Goal: Task Accomplishment & Management: Manage account settings

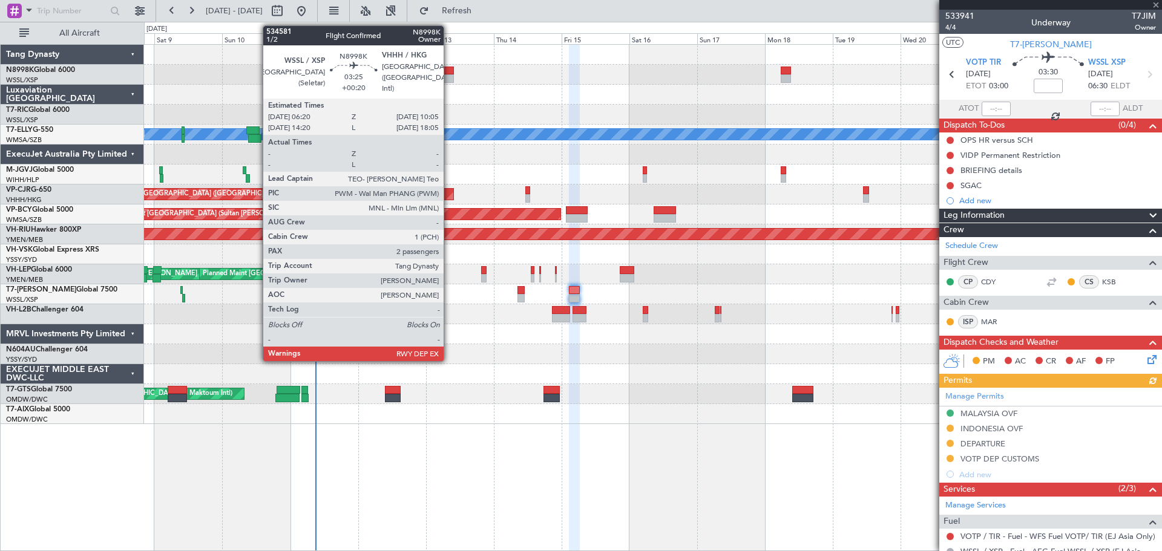
click at [447, 78] on div at bounding box center [448, 78] width 11 height 8
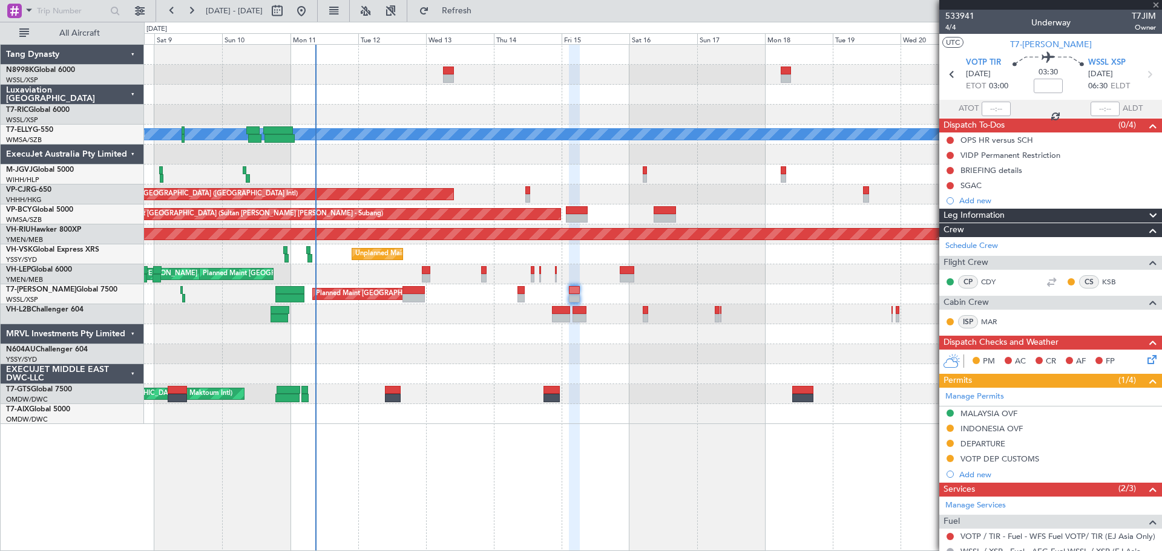
type input "+00:20"
type input "2"
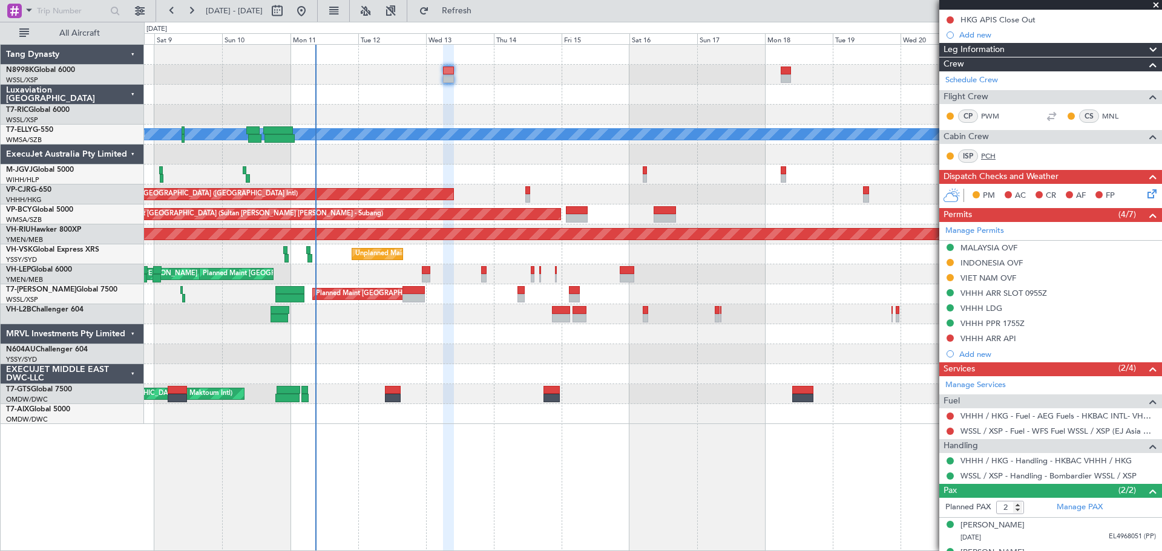
scroll to position [182, 0]
click at [952, 276] on button at bounding box center [949, 277] width 7 height 7
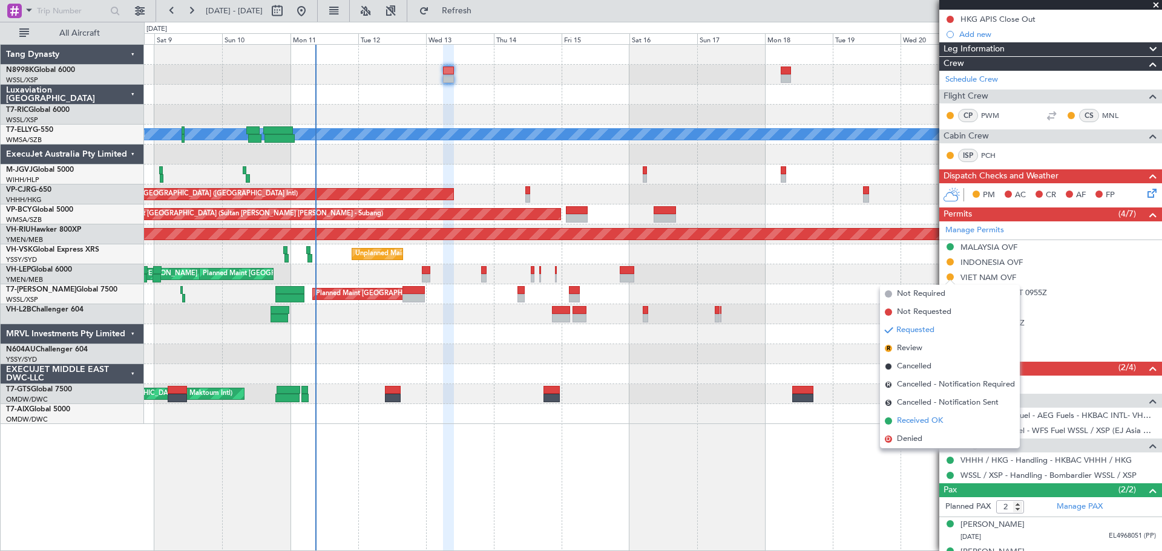
click at [903, 420] on span "Received OK" at bounding box center [920, 421] width 46 height 12
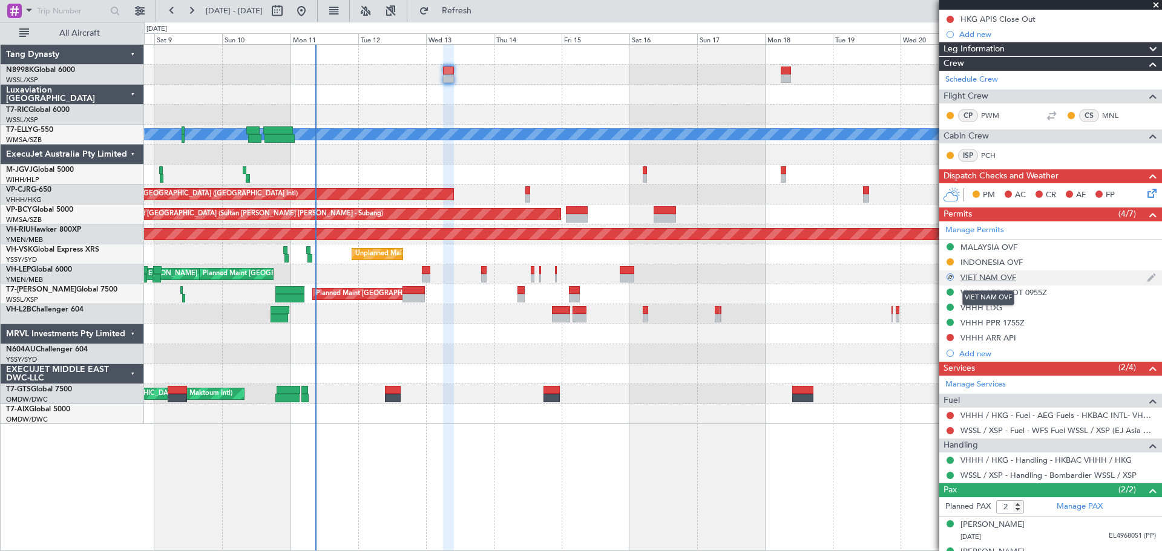
click at [994, 278] on div "VIET NAM OVF" at bounding box center [988, 277] width 56 height 10
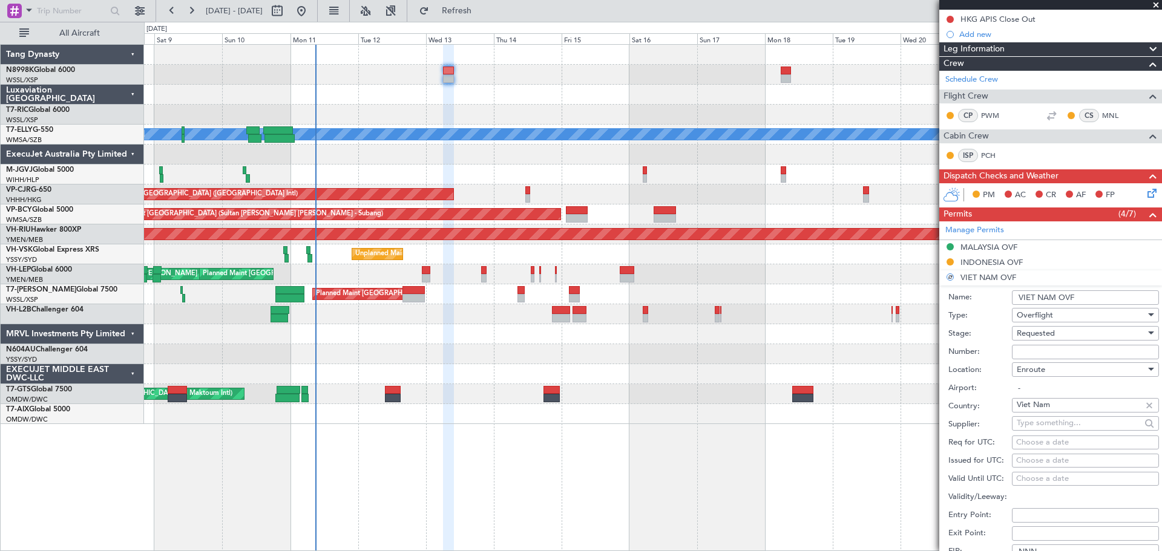
click at [1041, 350] on input "Number:" at bounding box center [1085, 352] width 147 height 15
click at [1030, 353] on input "Number:" at bounding box center [1085, 352] width 147 height 15
paste input "OF-5257/8/2025VN"
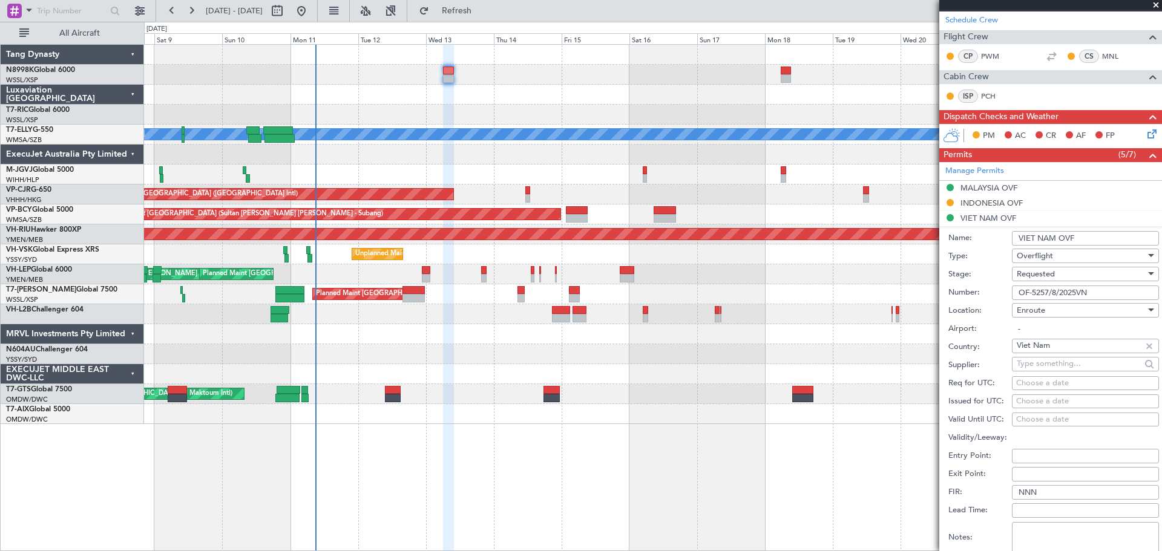
scroll to position [242, 0]
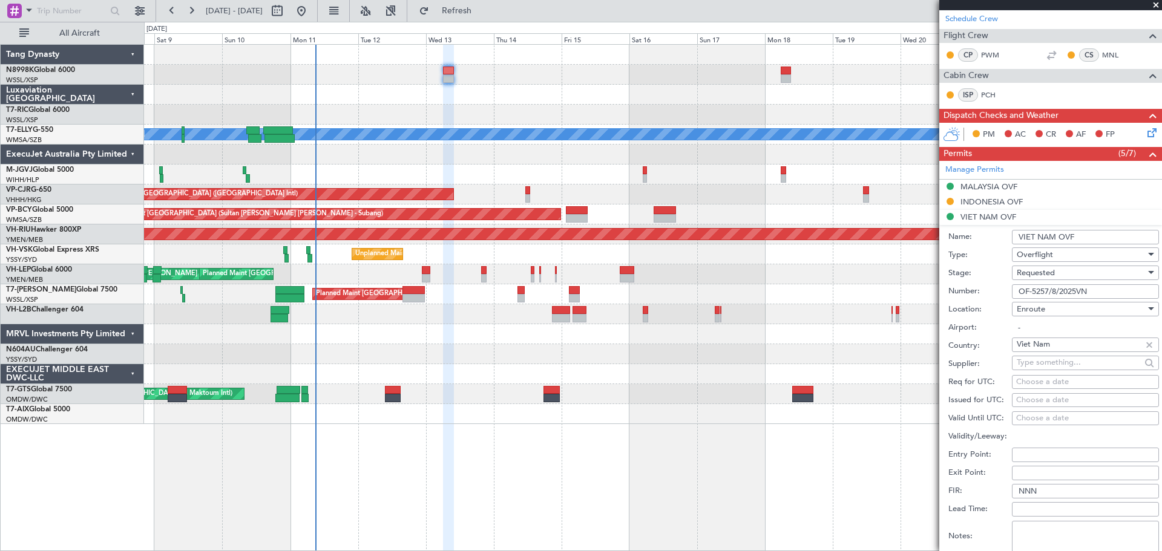
type input "OF-5257/8/2025VN"
click at [1035, 401] on div "Choose a date" at bounding box center [1085, 401] width 139 height 12
select select "8"
select select "2025"
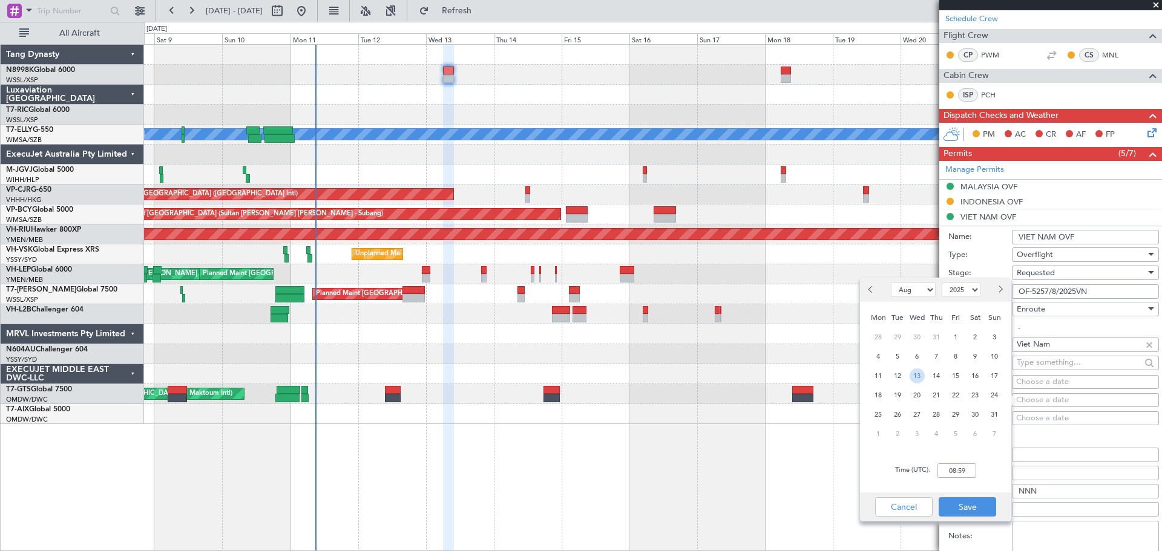
click at [919, 373] on span "13" at bounding box center [917, 376] width 15 height 15
click at [971, 471] on input "00:00" at bounding box center [956, 471] width 39 height 15
type input "06:30"
click at [963, 502] on button "Save" at bounding box center [967, 506] width 57 height 19
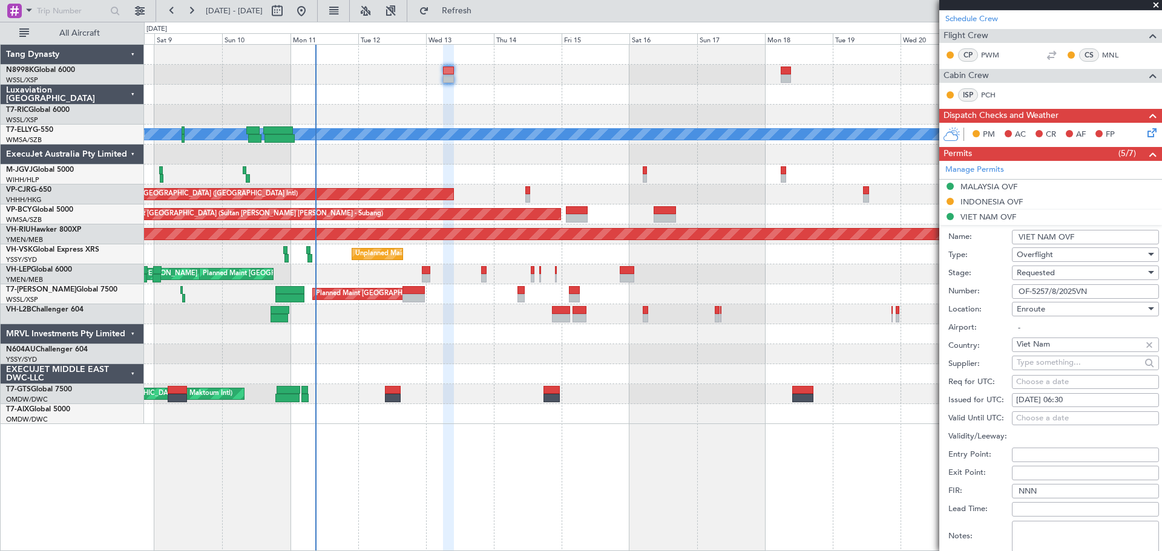
scroll to position [363, 0]
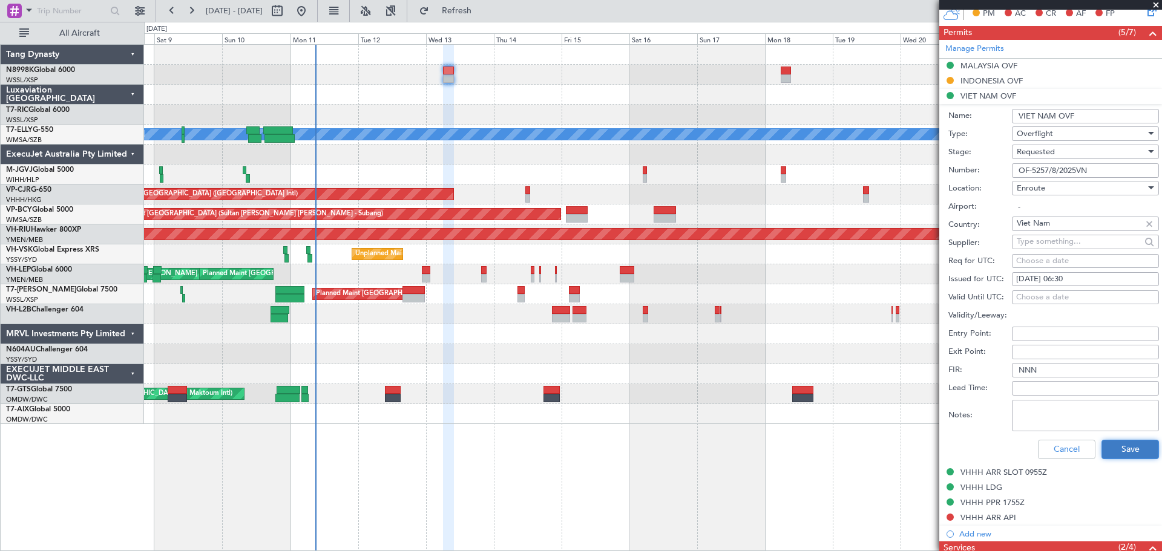
click at [1106, 448] on button "Save" at bounding box center [1129, 449] width 57 height 19
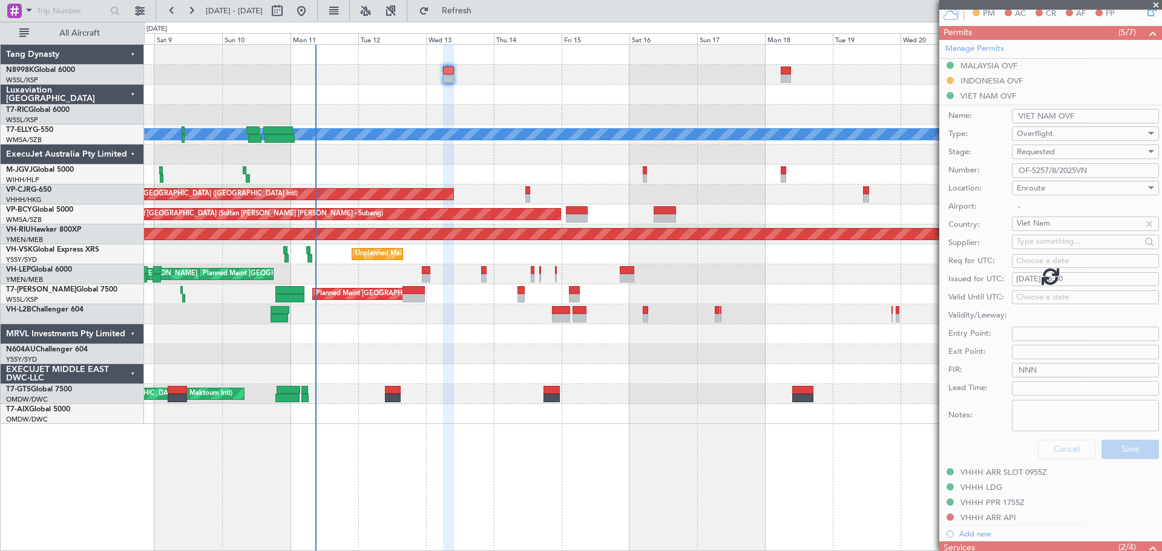
scroll to position [202, 0]
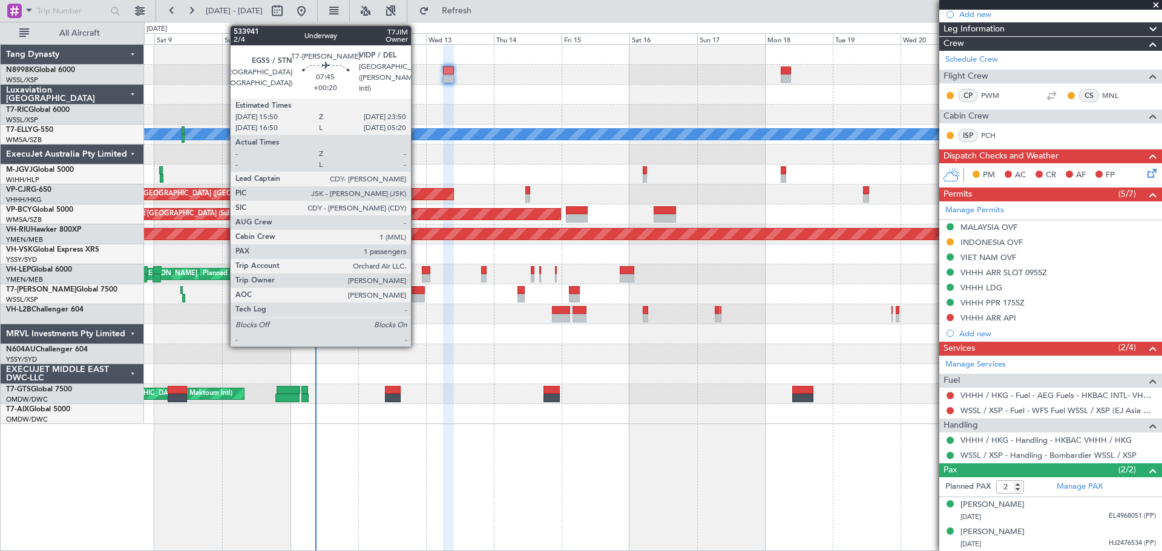
click at [416, 289] on div at bounding box center [413, 290] width 23 height 8
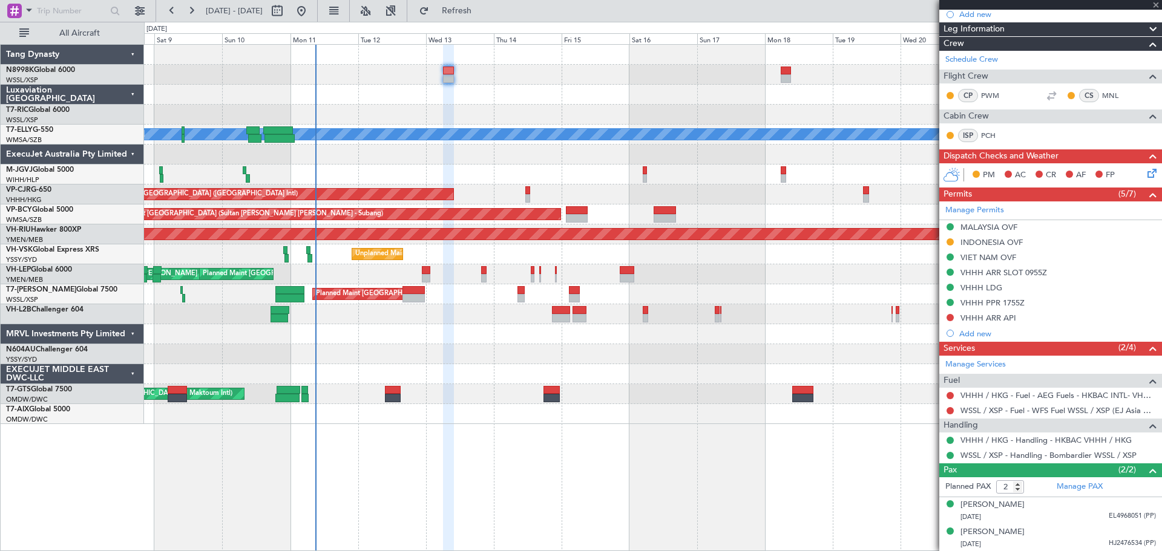
type input "1"
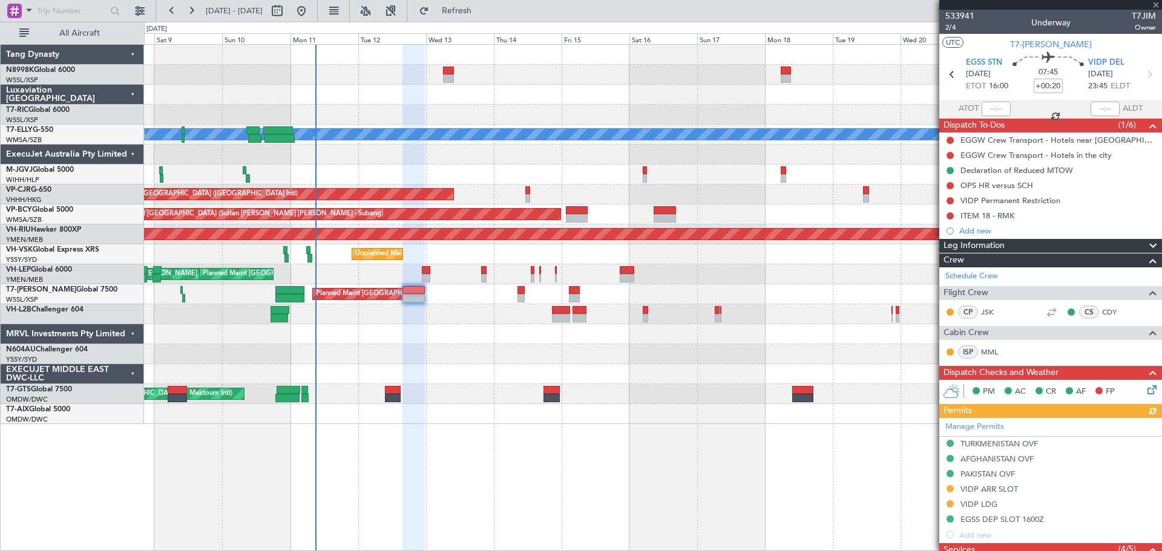
click at [1145, 390] on icon at bounding box center [1150, 388] width 10 height 10
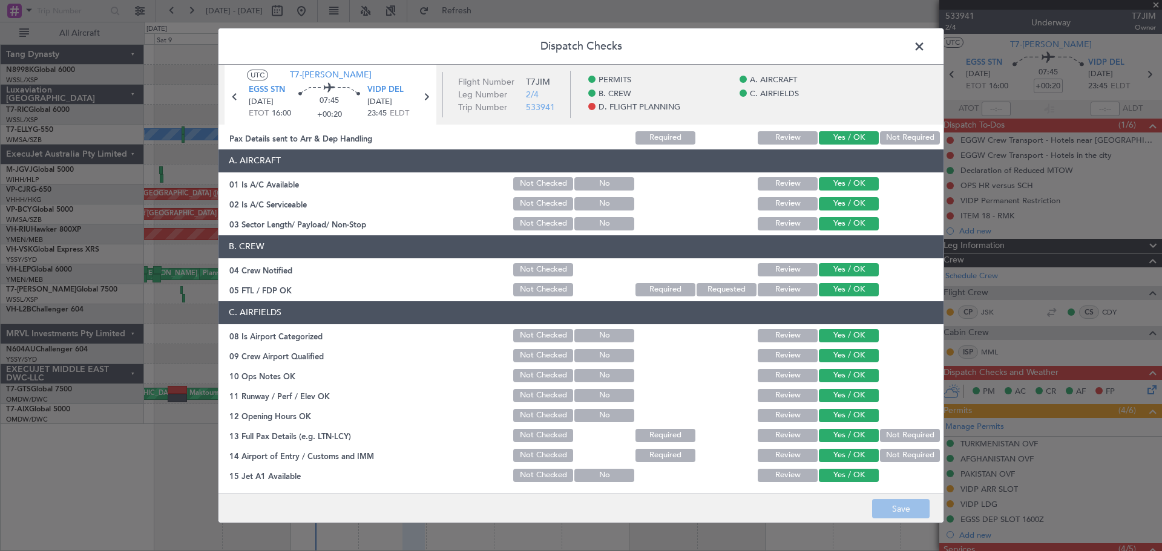
scroll to position [61, 0]
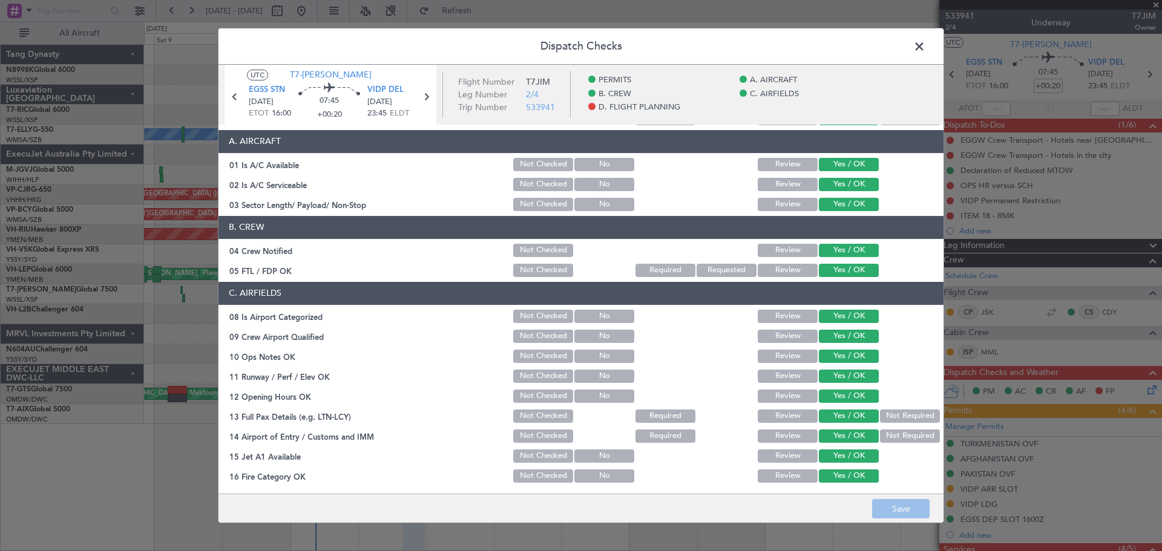
click at [542, 160] on button "Not Checked" at bounding box center [543, 164] width 60 height 13
click at [608, 160] on button "No" at bounding box center [604, 164] width 60 height 13
click at [905, 507] on button "Save" at bounding box center [900, 508] width 57 height 19
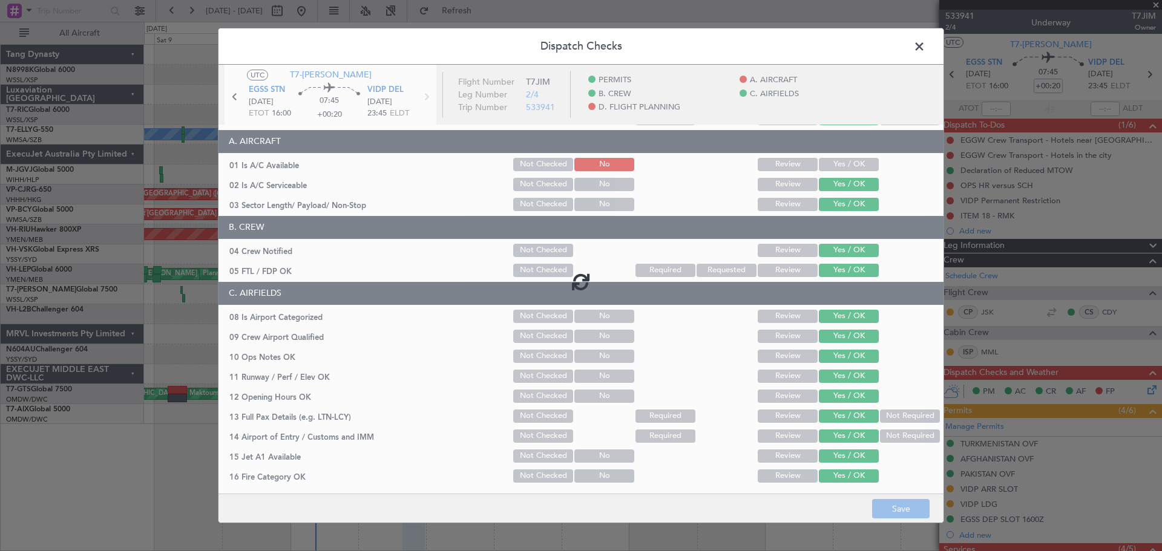
click at [616, 188] on div at bounding box center [580, 282] width 725 height 434
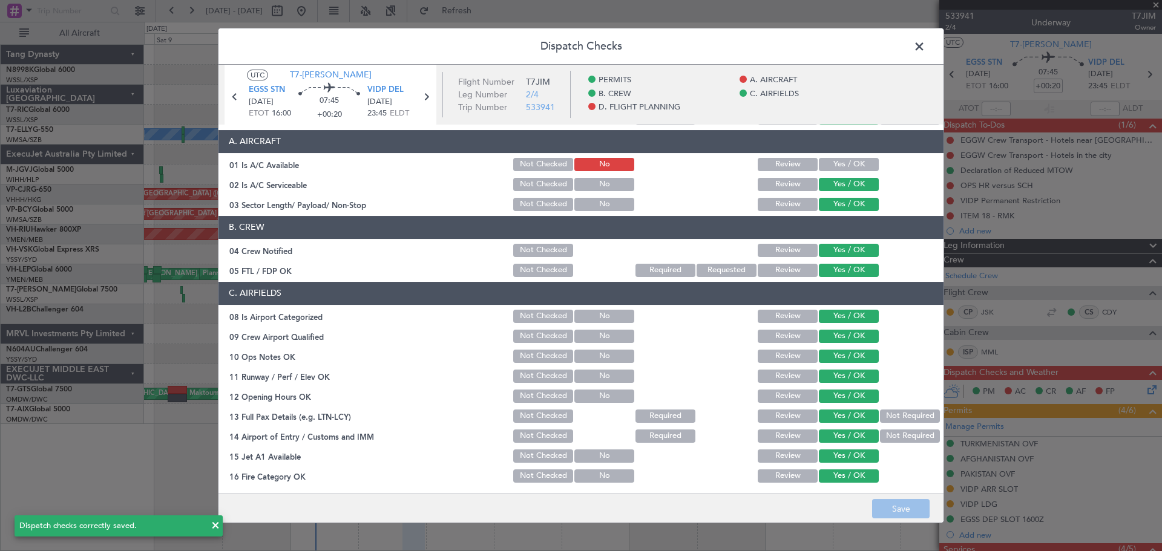
click at [611, 184] on button "No" at bounding box center [604, 184] width 60 height 13
click at [896, 513] on button "Save" at bounding box center [900, 508] width 57 height 19
click at [925, 44] on span at bounding box center [925, 50] width 0 height 24
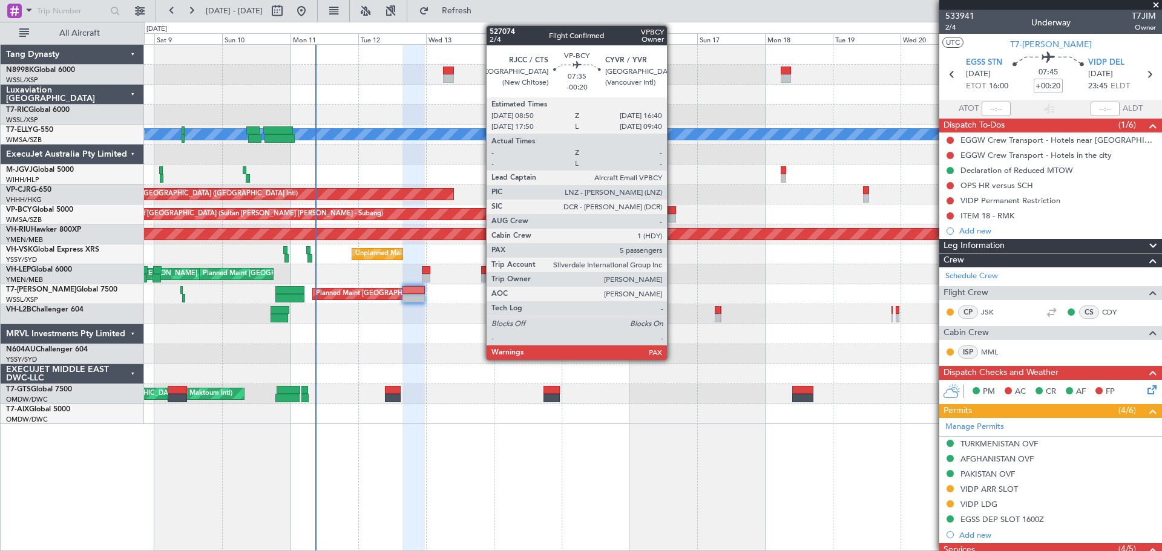
click at [672, 214] on div at bounding box center [665, 218] width 22 height 8
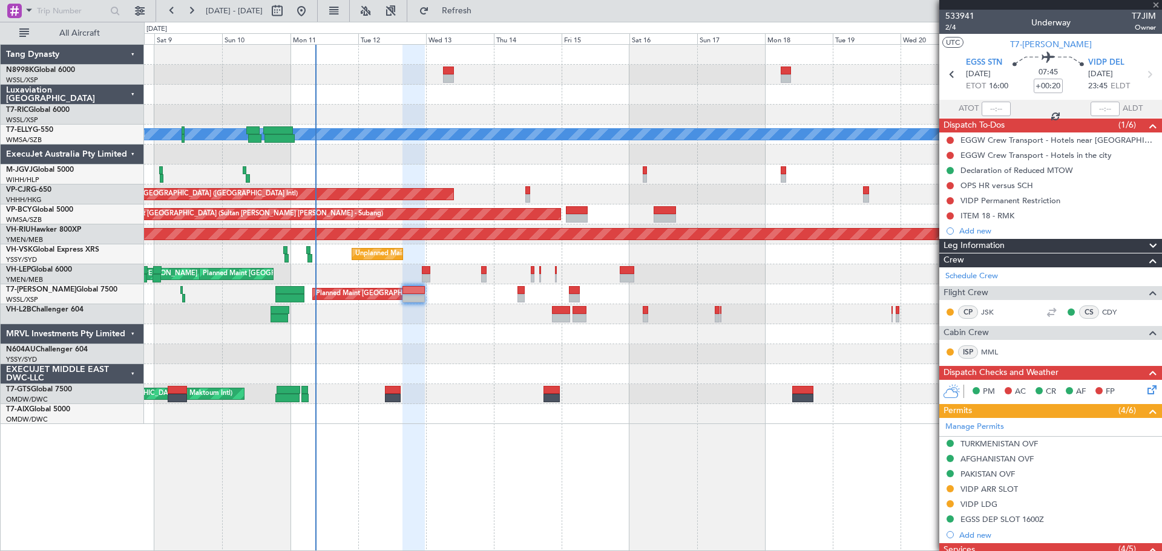
type input "-00:20"
type input "5"
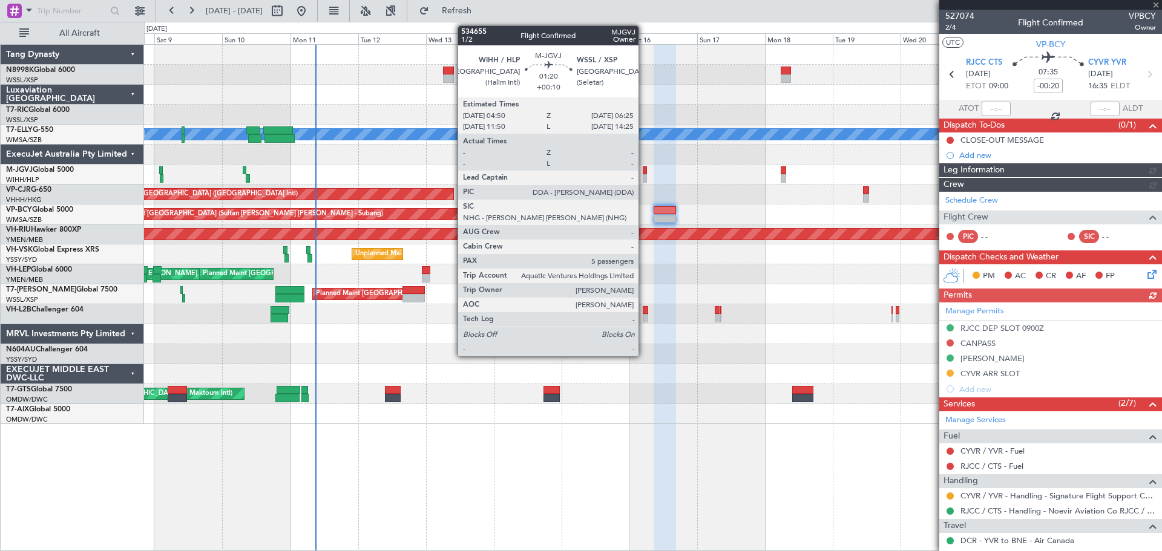
click at [644, 173] on div at bounding box center [645, 170] width 5 height 8
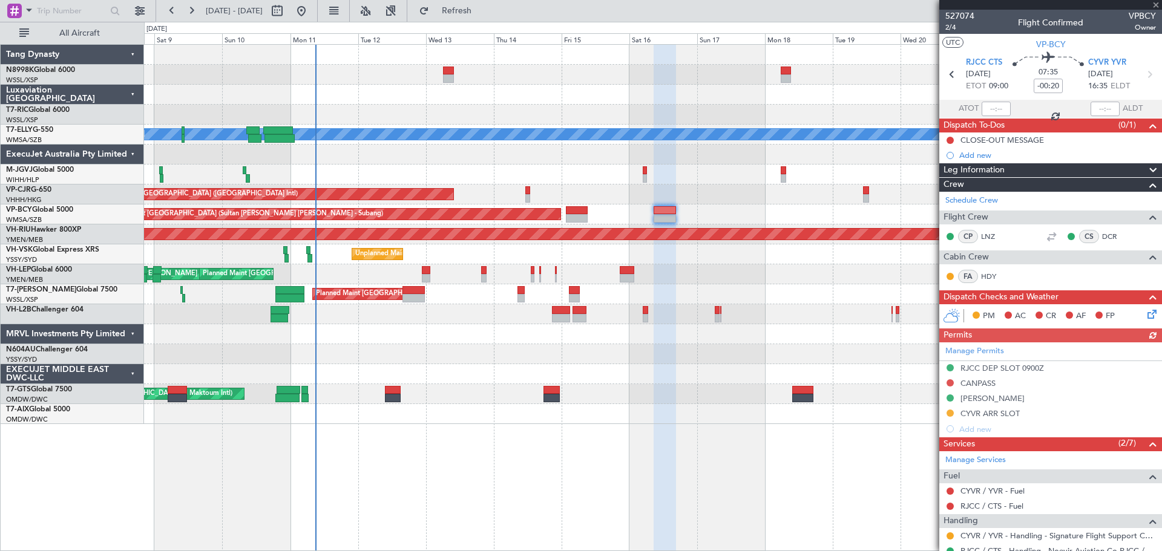
type input "+00:10"
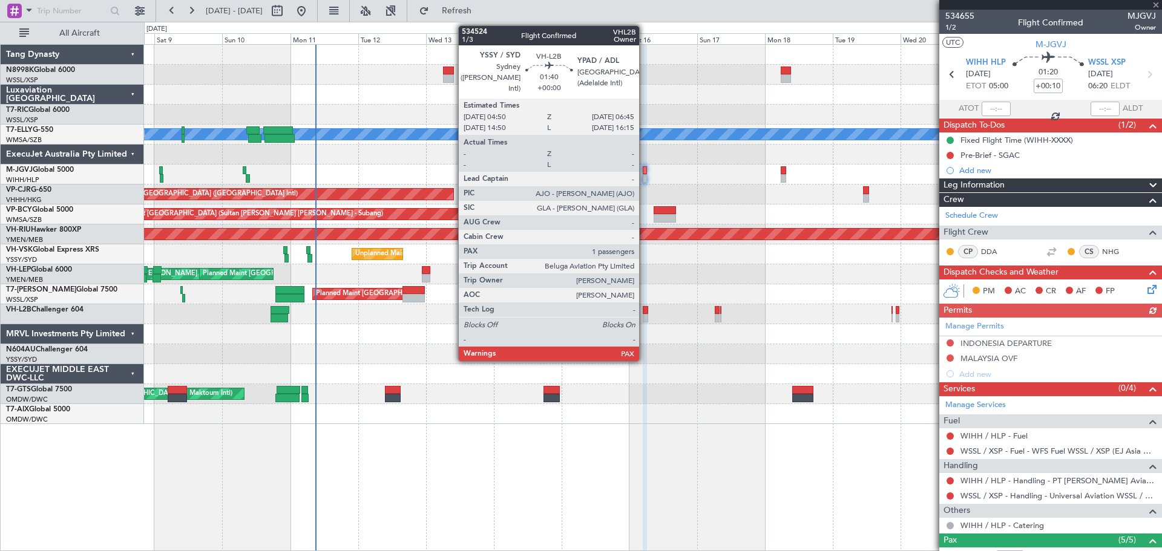
click at [644, 311] on div at bounding box center [645, 310] width 5 height 8
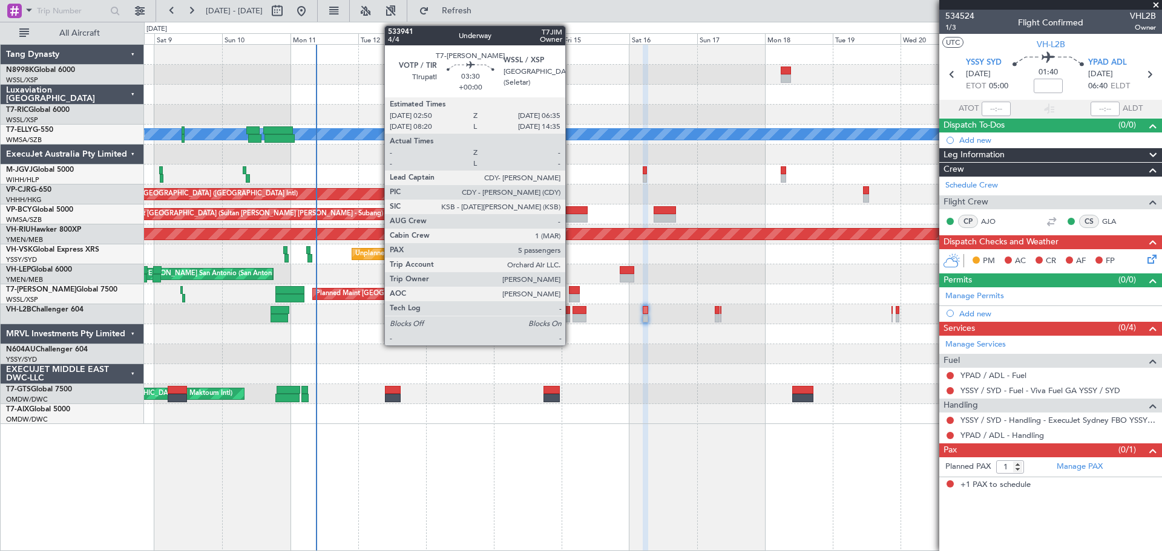
click at [571, 291] on div at bounding box center [574, 290] width 11 height 8
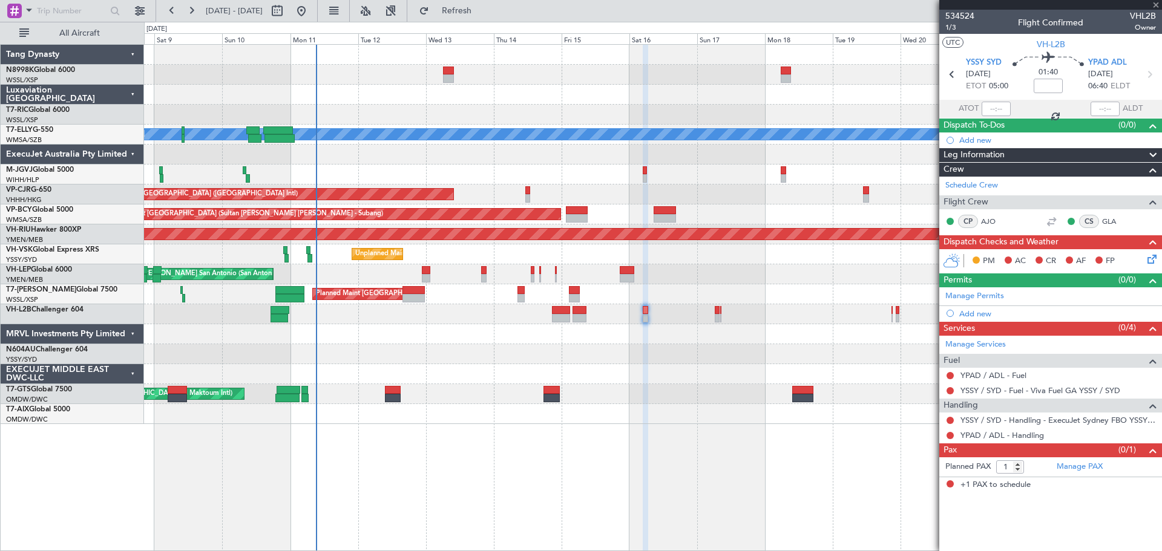
type input "5"
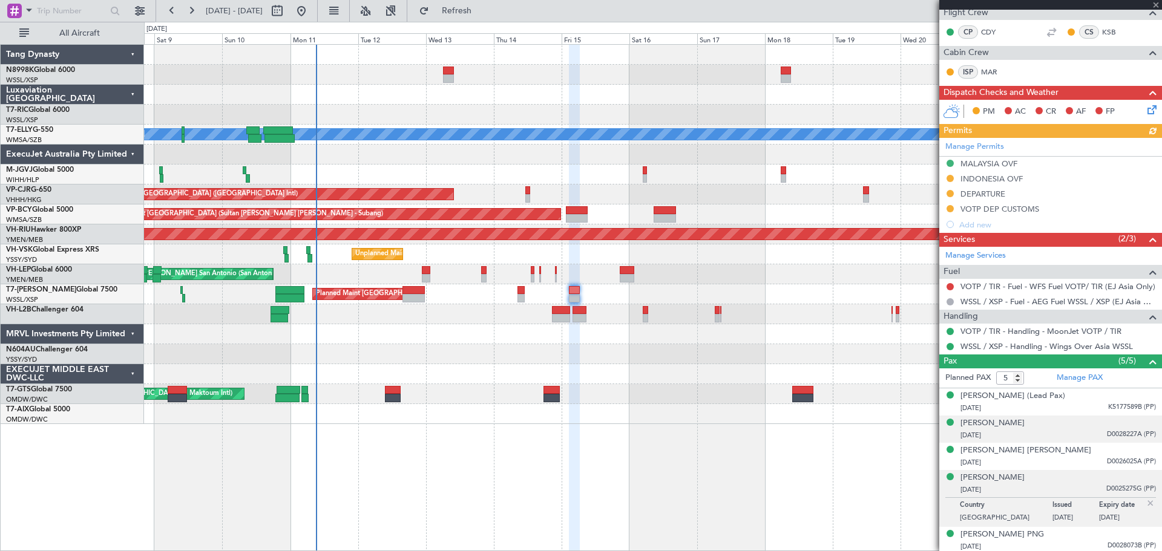
scroll to position [252, 0]
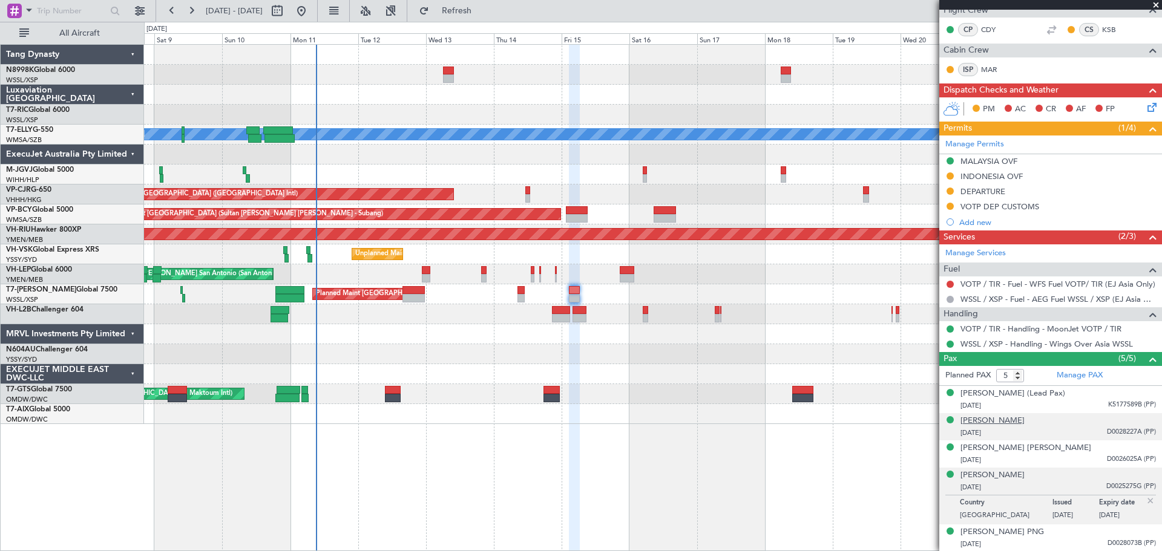
click at [991, 423] on div "[PERSON_NAME]" at bounding box center [992, 421] width 64 height 12
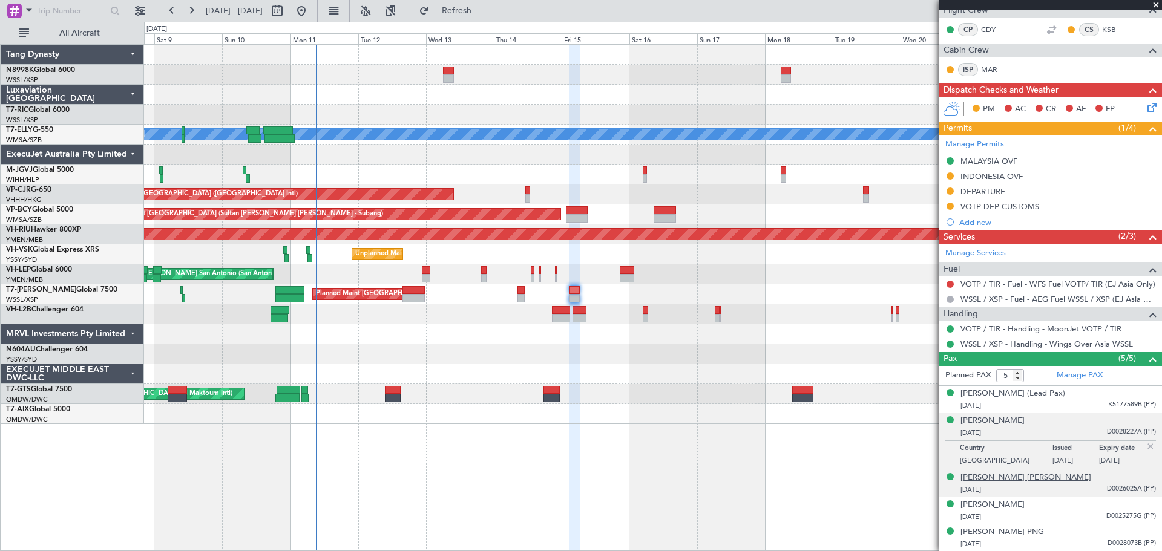
click at [986, 478] on div "[PERSON_NAME] [PERSON_NAME]" at bounding box center [1025, 478] width 131 height 12
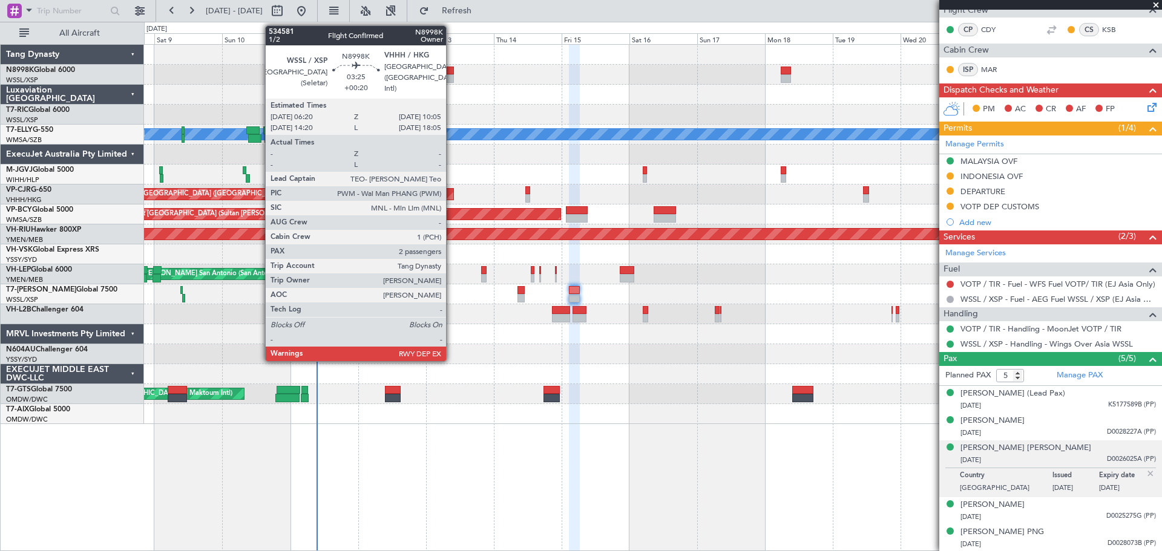
click at [451, 80] on div at bounding box center [448, 78] width 11 height 8
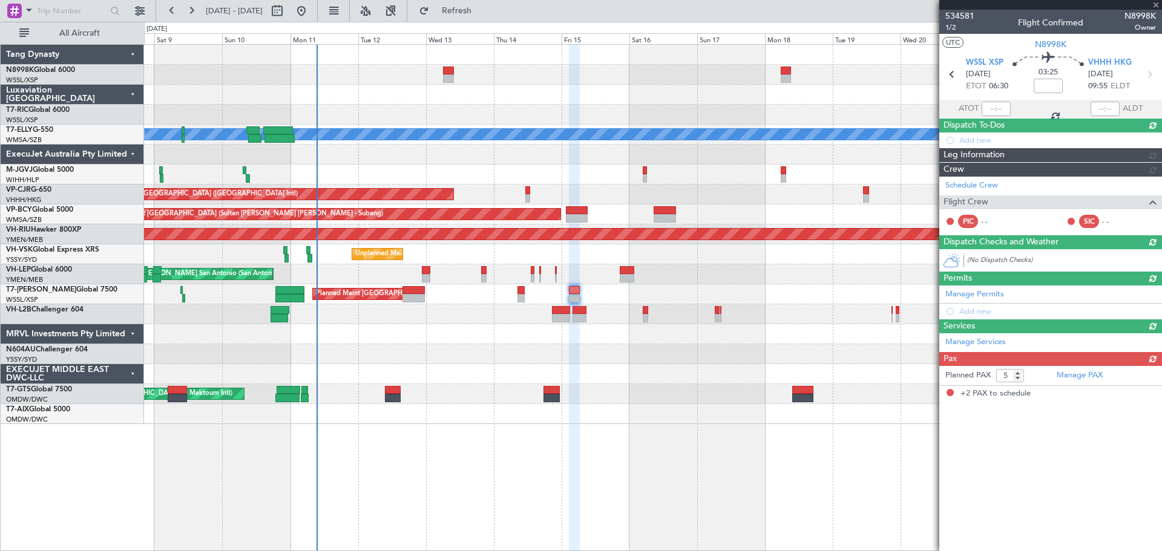
type input "+00:20"
type input "2"
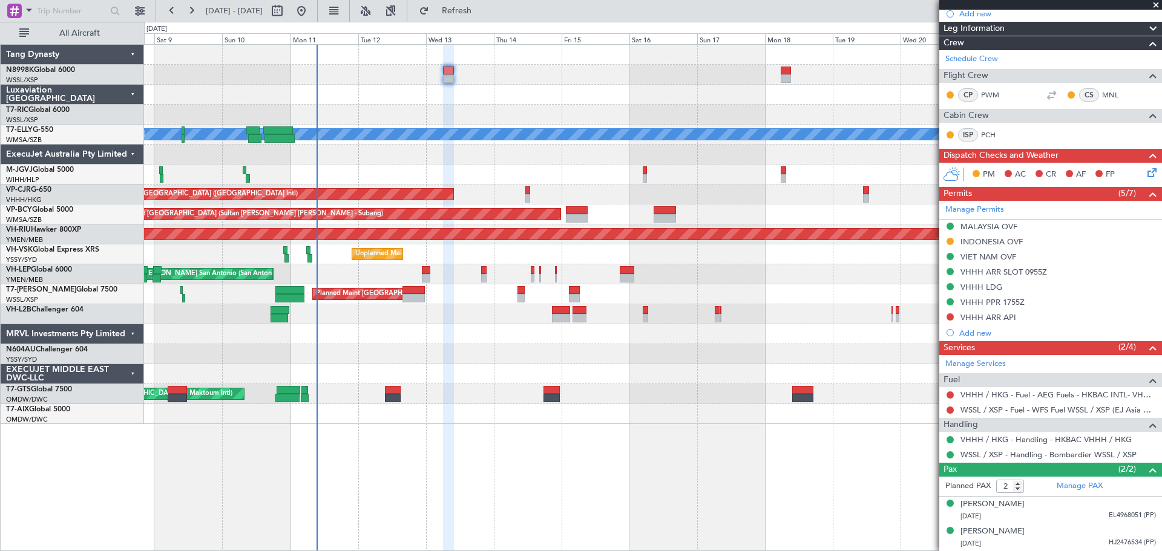
scroll to position [0, 0]
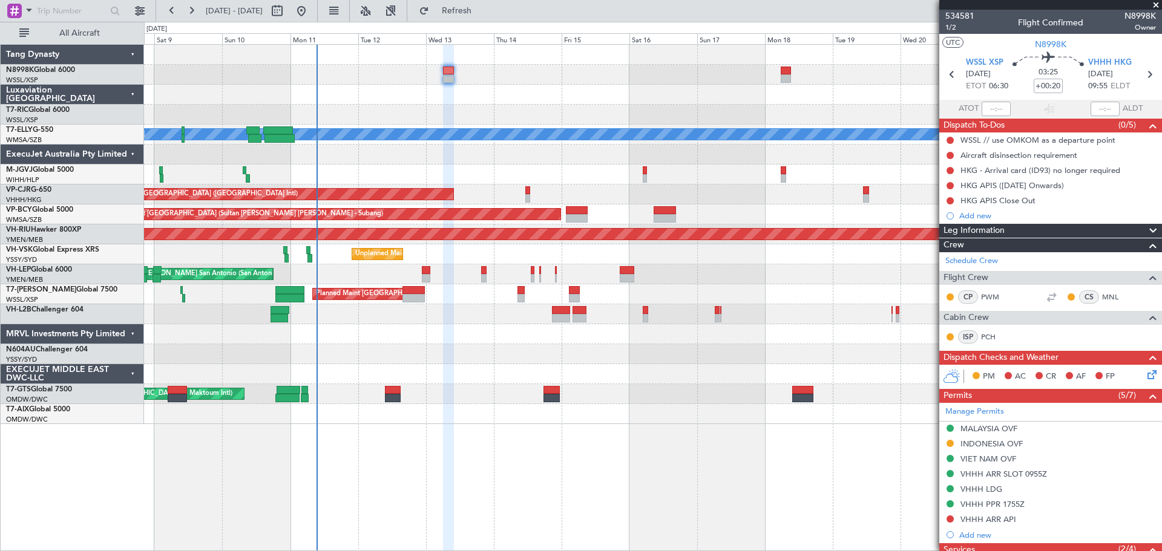
click at [705, 158] on div at bounding box center [652, 155] width 1017 height 20
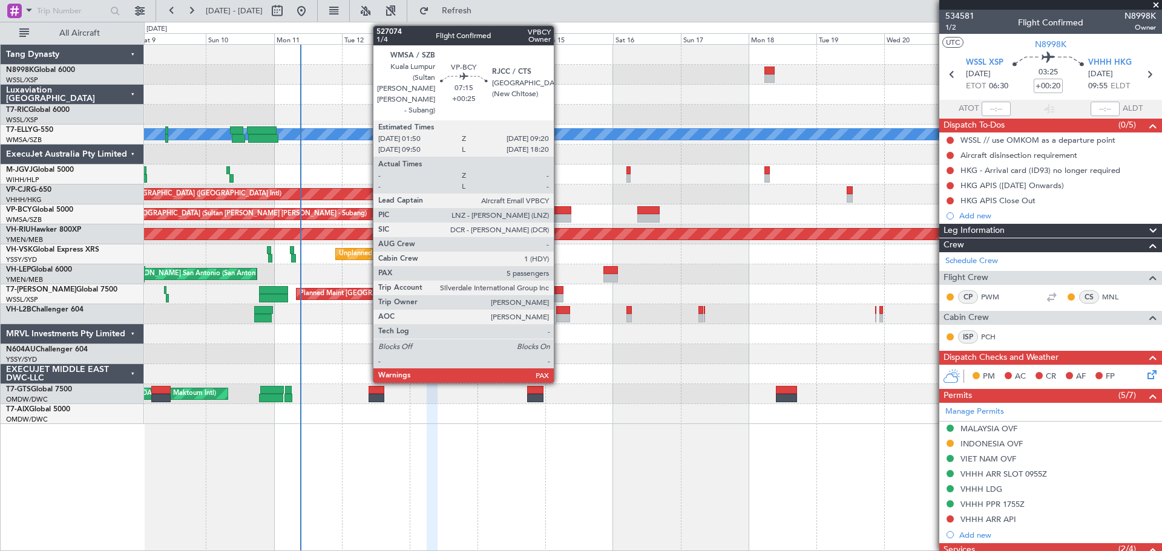
click at [559, 210] on div at bounding box center [560, 210] width 22 height 8
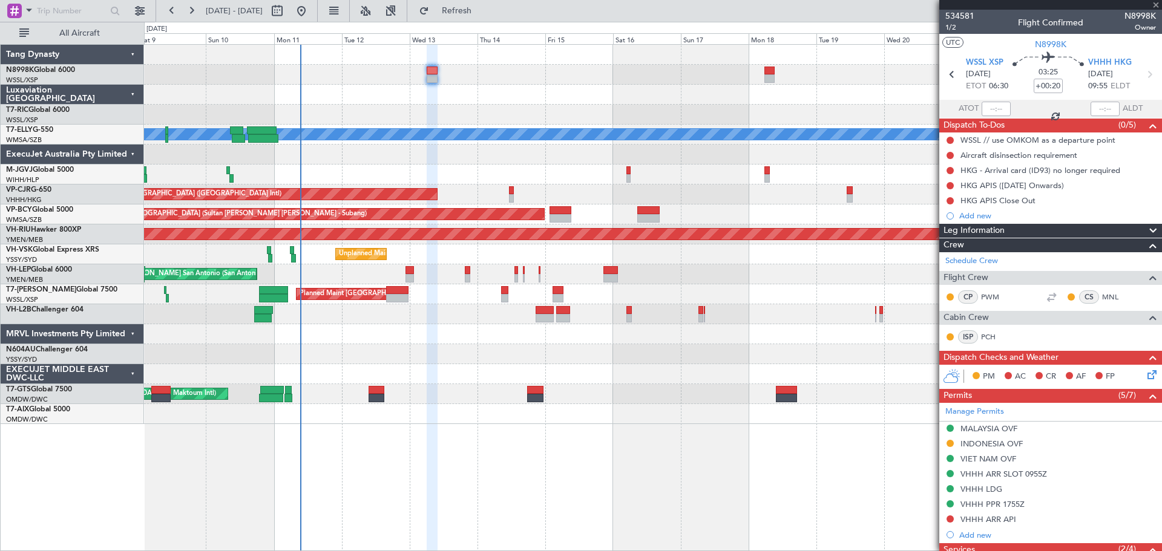
type input "+00:25"
type input "5"
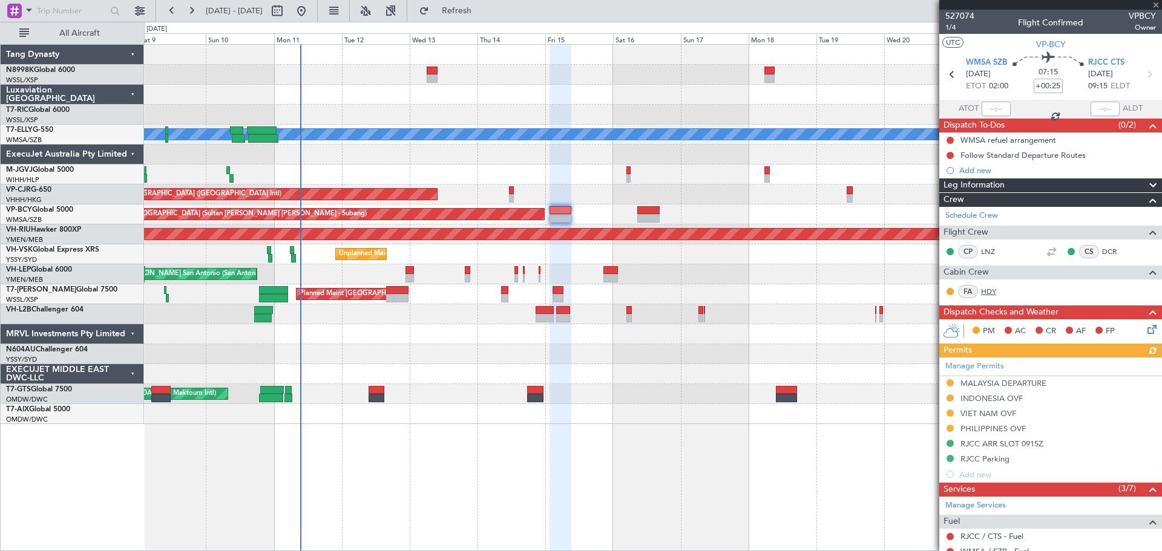
scroll to position [121, 0]
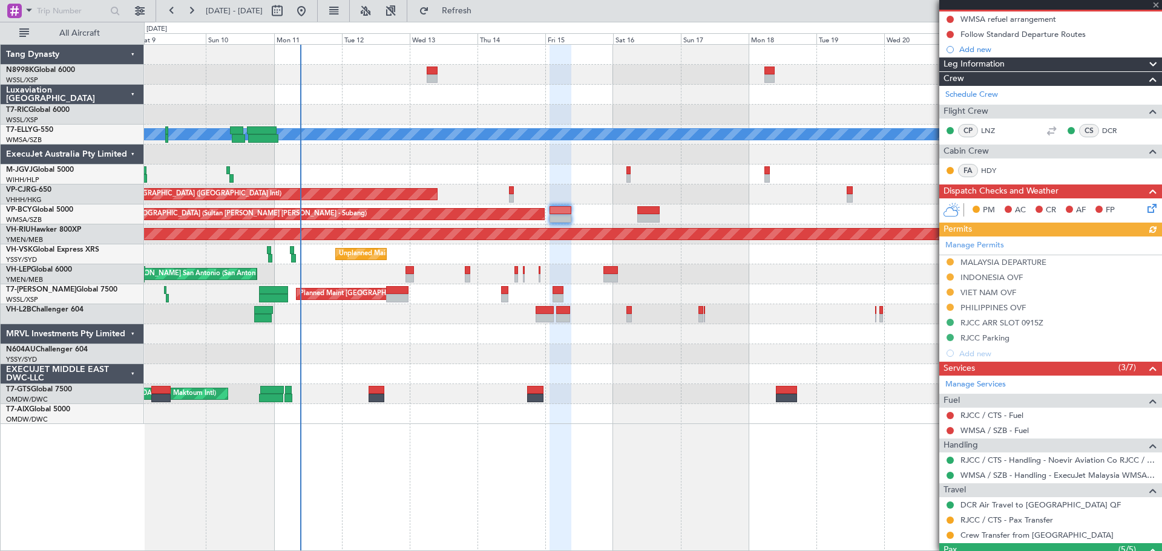
click at [951, 261] on div "Manage Permits [GEOGRAPHIC_DATA] DEPARTURE [GEOGRAPHIC_DATA] OVF VIET NAM OVF […" at bounding box center [1050, 299] width 223 height 125
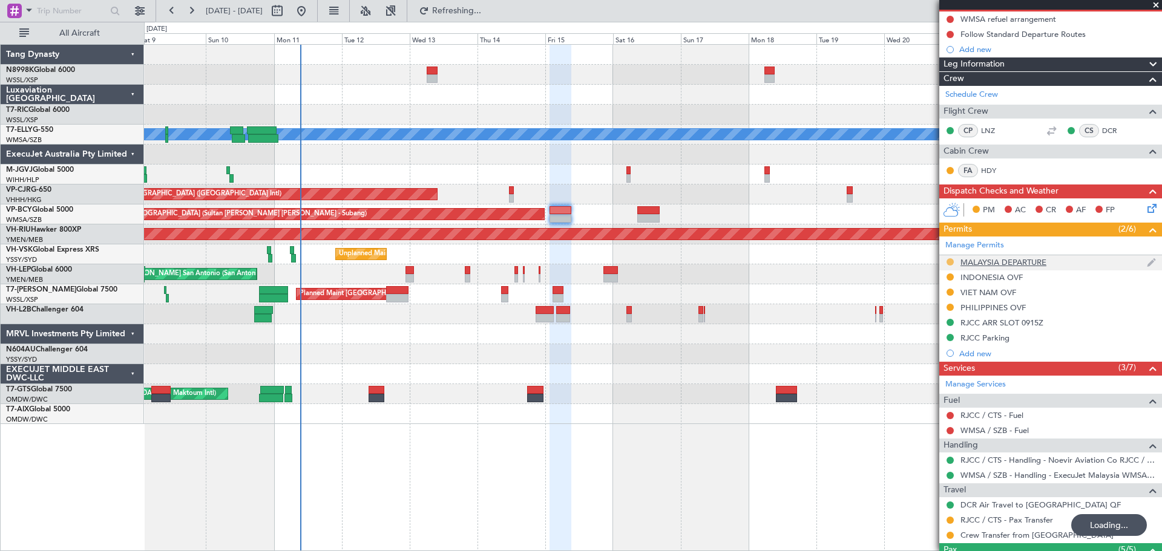
click at [949, 263] on button at bounding box center [949, 261] width 7 height 7
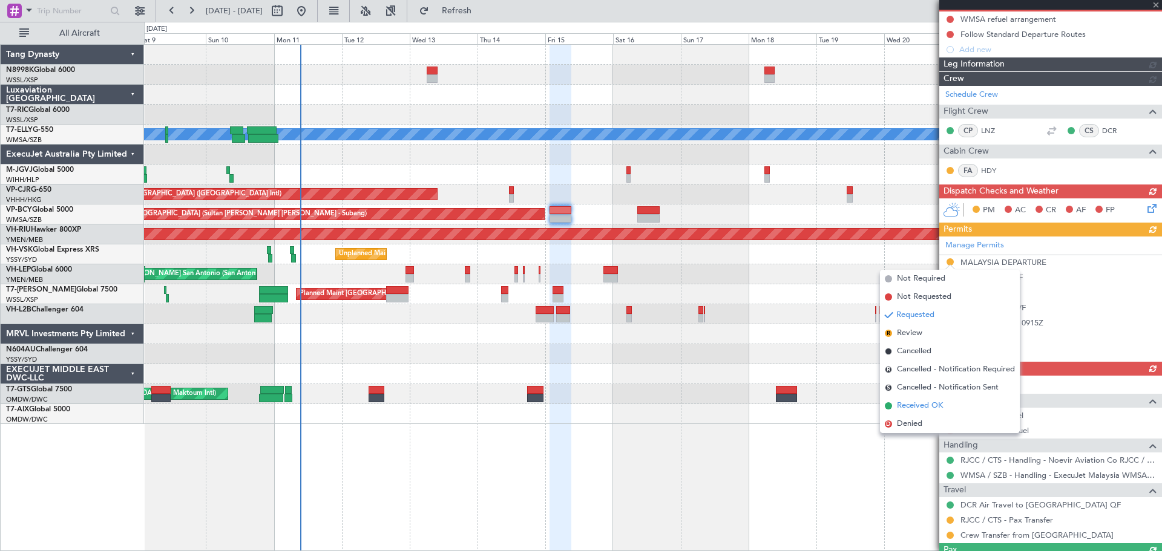
click at [921, 404] on span "Received OK" at bounding box center [920, 406] width 46 height 12
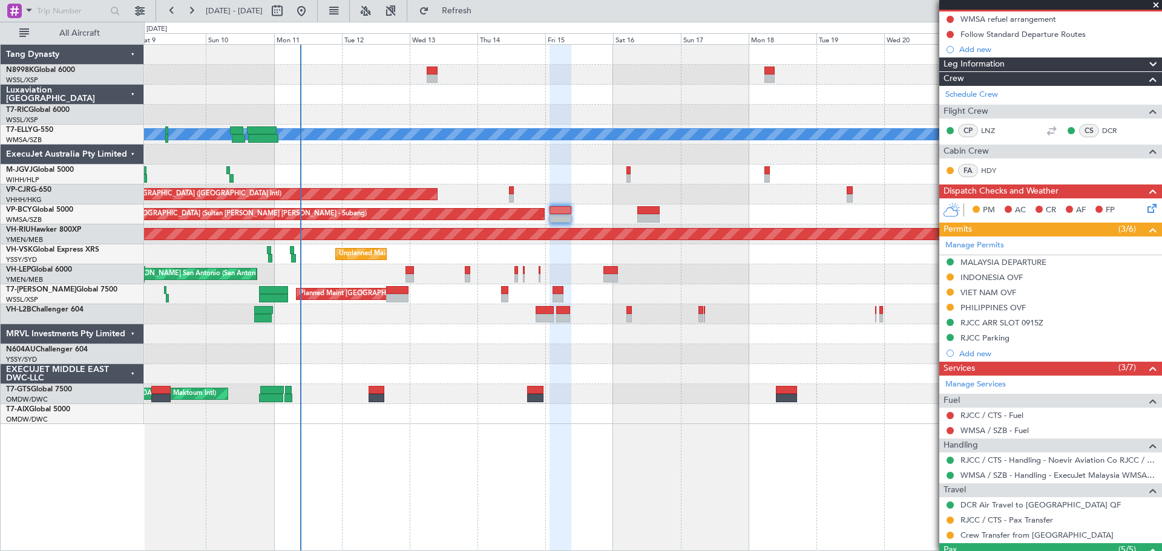
click at [997, 266] on div "MALAYSIA DEPARTURE" at bounding box center [1003, 262] width 86 height 10
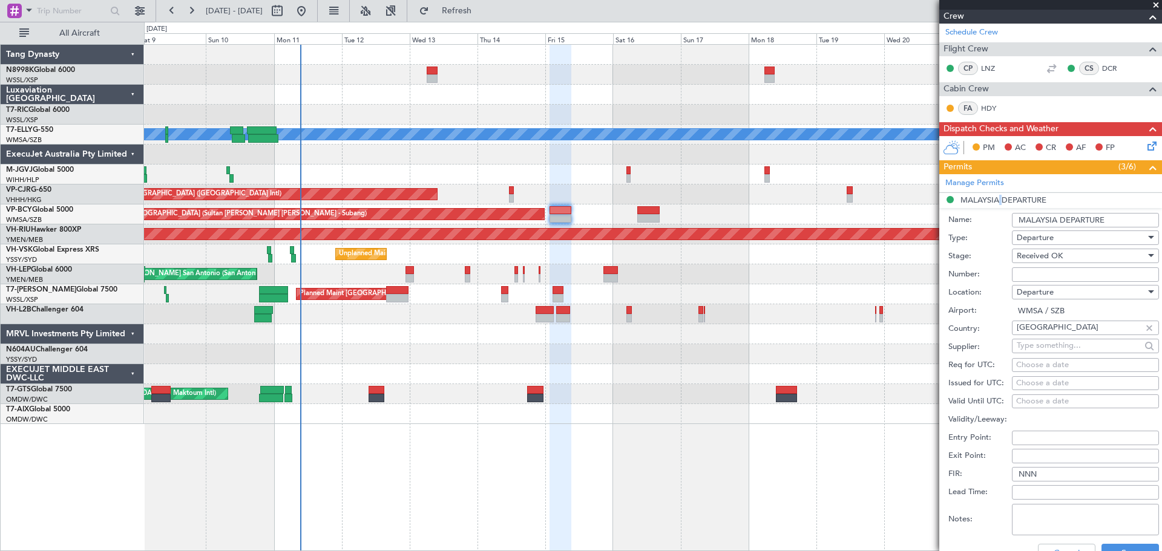
scroll to position [303, 0]
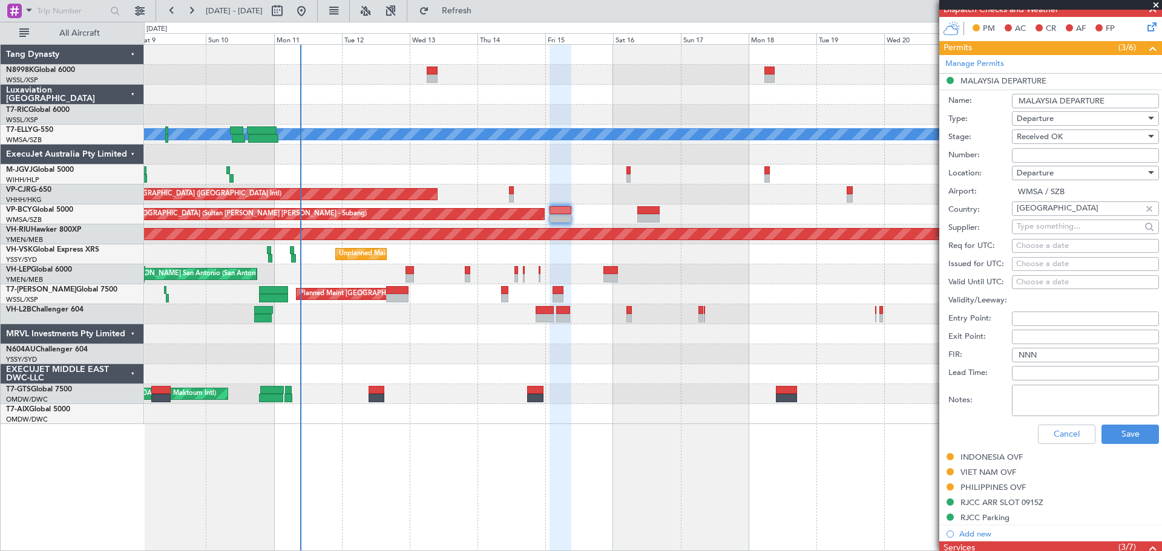
paste input "CAAM-NS-0451-08-25"
type input "CAAM-NS-0451-08-25"
click at [1030, 266] on div "Choose a date" at bounding box center [1085, 264] width 139 height 12
select select "8"
select select "2025"
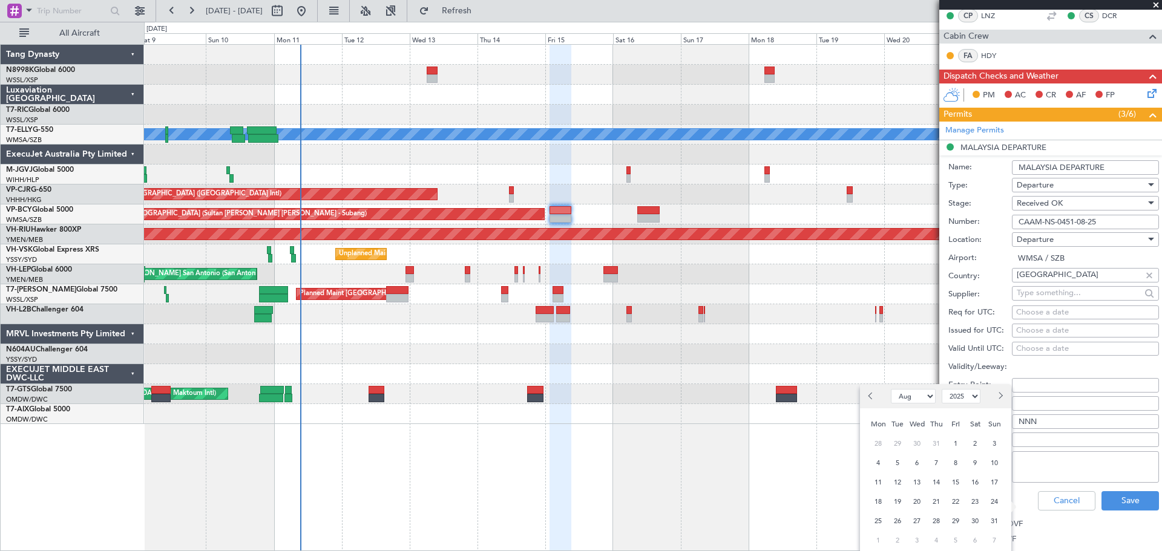
scroll to position [242, 0]
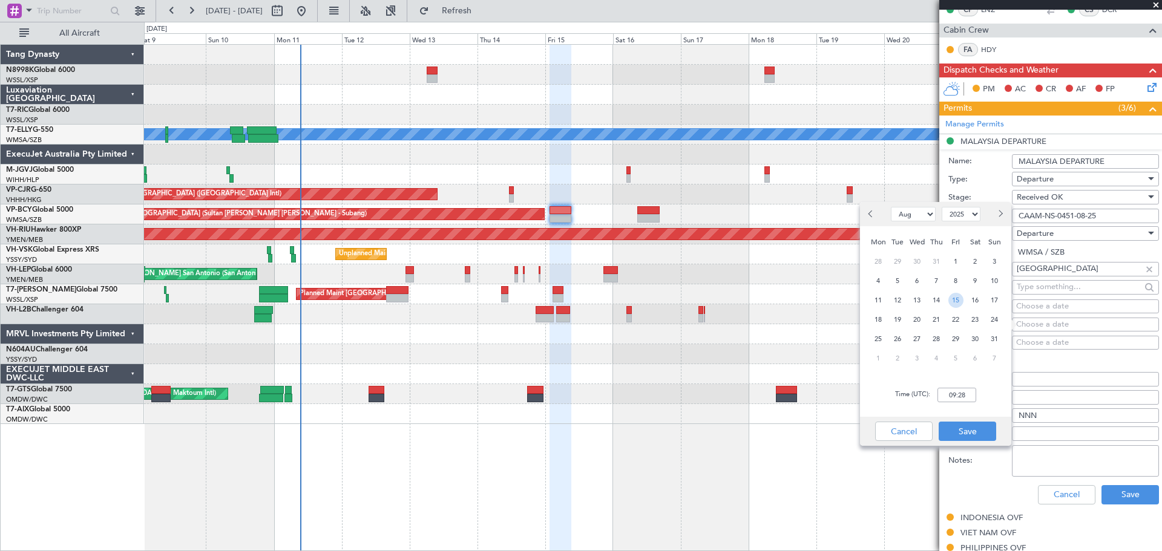
click at [959, 303] on span "15" at bounding box center [955, 300] width 15 height 15
click at [967, 392] on input "00:00" at bounding box center [956, 395] width 39 height 15
type input "02:00"
click at [960, 436] on button "Save" at bounding box center [967, 431] width 57 height 19
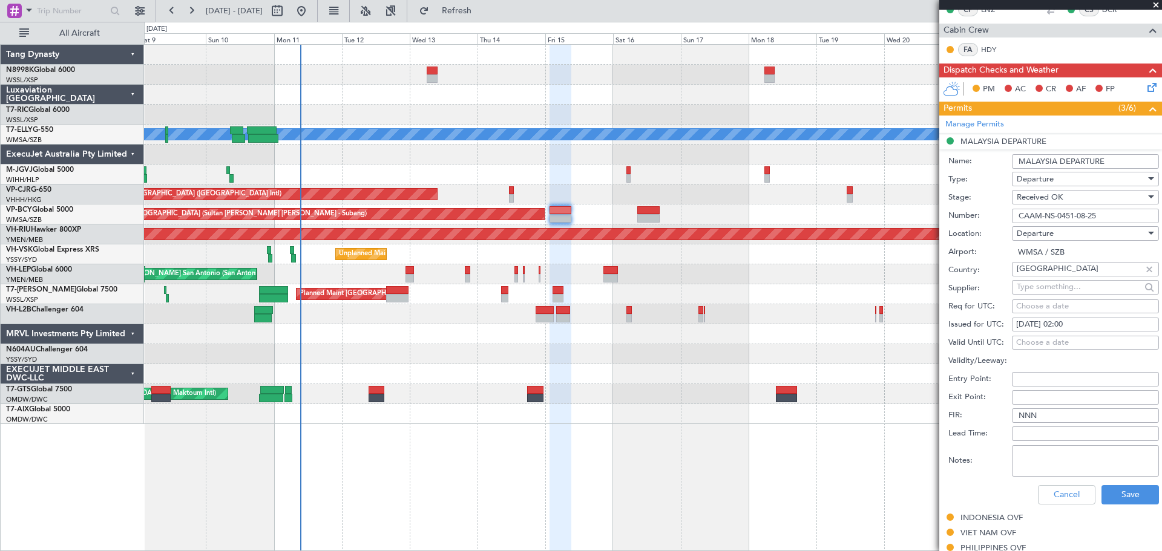
click at [1066, 458] on textarea "Notes:" at bounding box center [1085, 460] width 147 height 31
paste textarea "Valid From: [DATE] 00:00 UTC / [DATE] 08:00 GMT+8 Valid To: [DATE] 00:00 UTC / …"
type textarea "Valid From: [DATE] 00:00 UTC / [DATE] 08:00 GMT+8 Valid To: [DATE] 00:00 UTC / …"
click at [1106, 488] on button "Save" at bounding box center [1129, 494] width 57 height 19
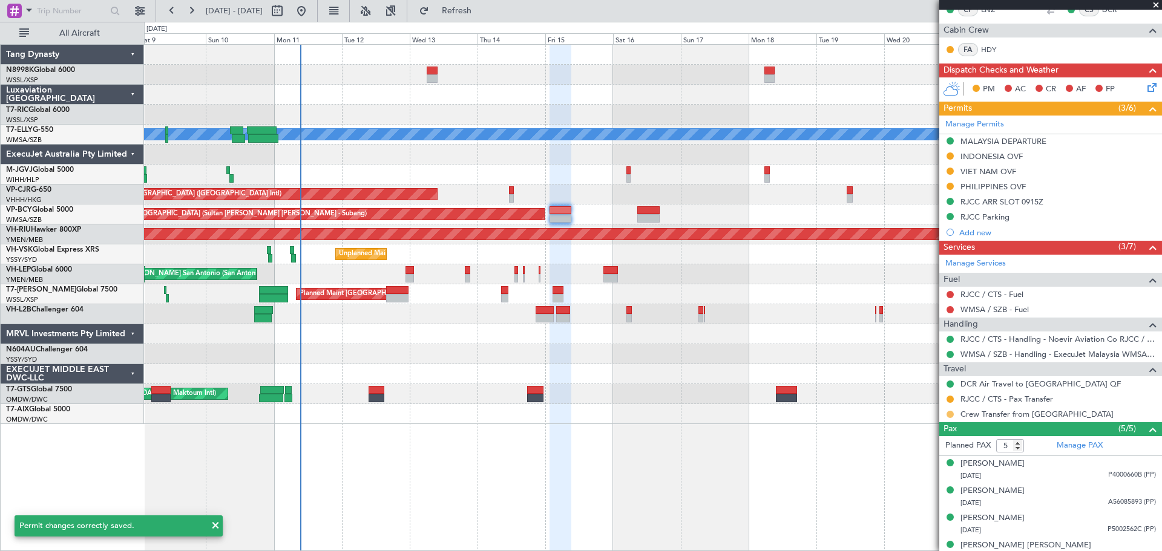
click at [946, 416] on button at bounding box center [949, 414] width 7 height 7
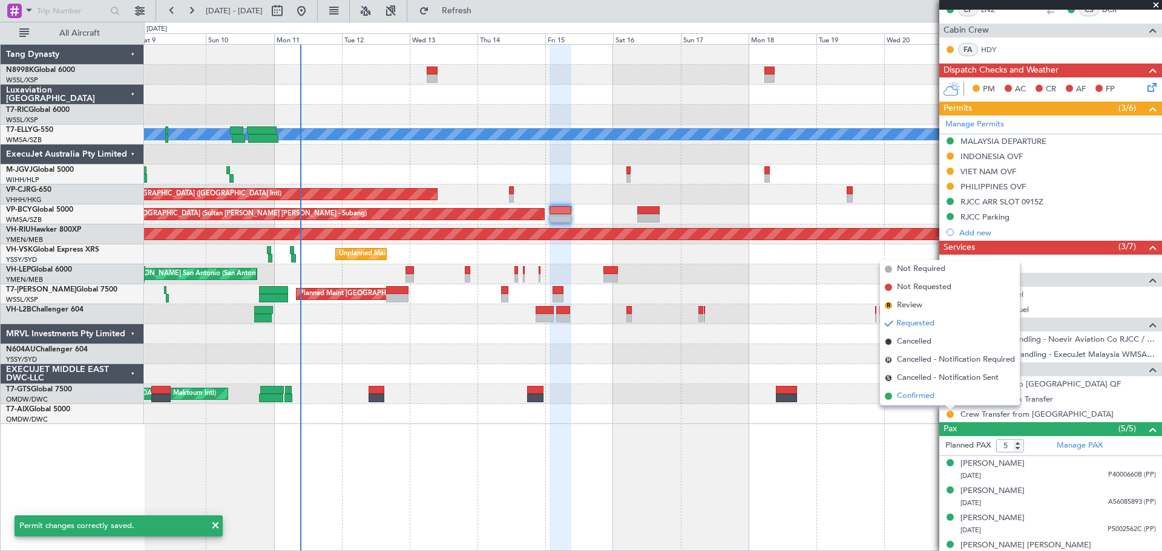
click at [937, 402] on li "Confirmed" at bounding box center [950, 396] width 140 height 18
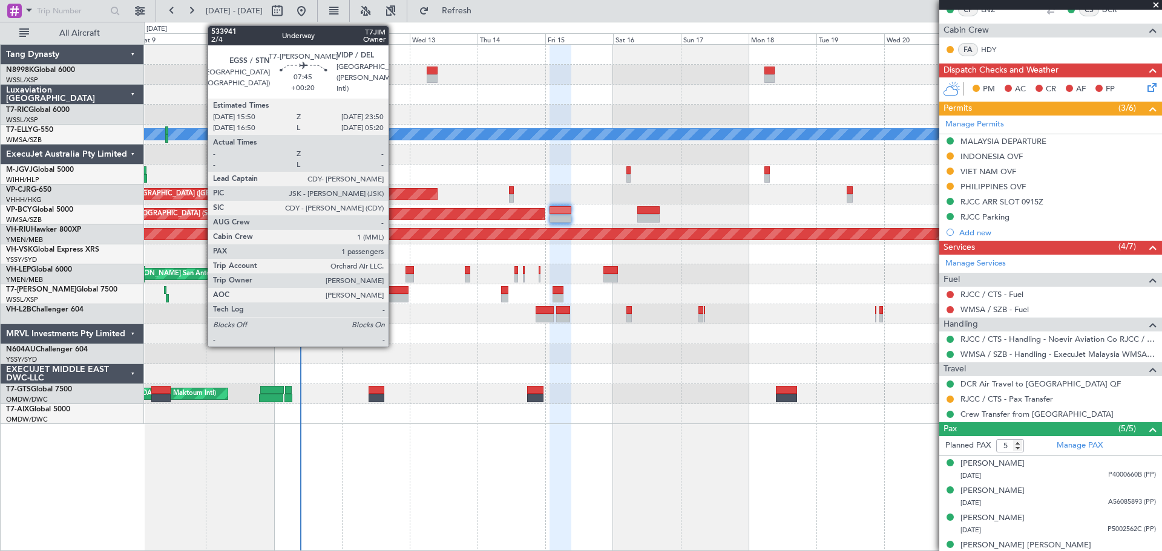
click at [394, 292] on div at bounding box center [397, 290] width 23 height 8
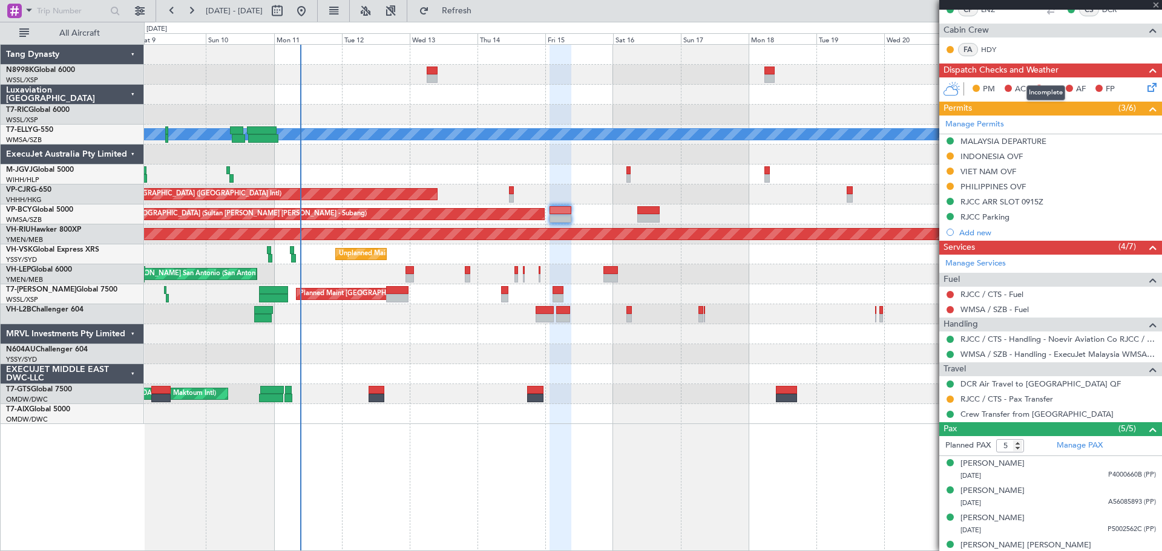
type input "+00:20"
type input "1"
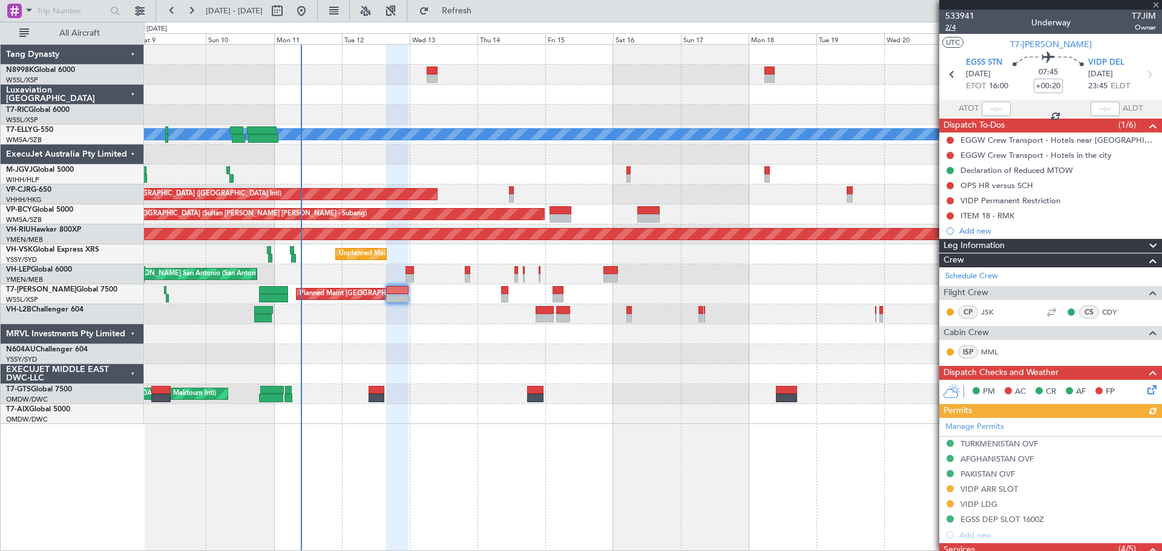
click at [955, 28] on span "2/4" at bounding box center [959, 27] width 29 height 10
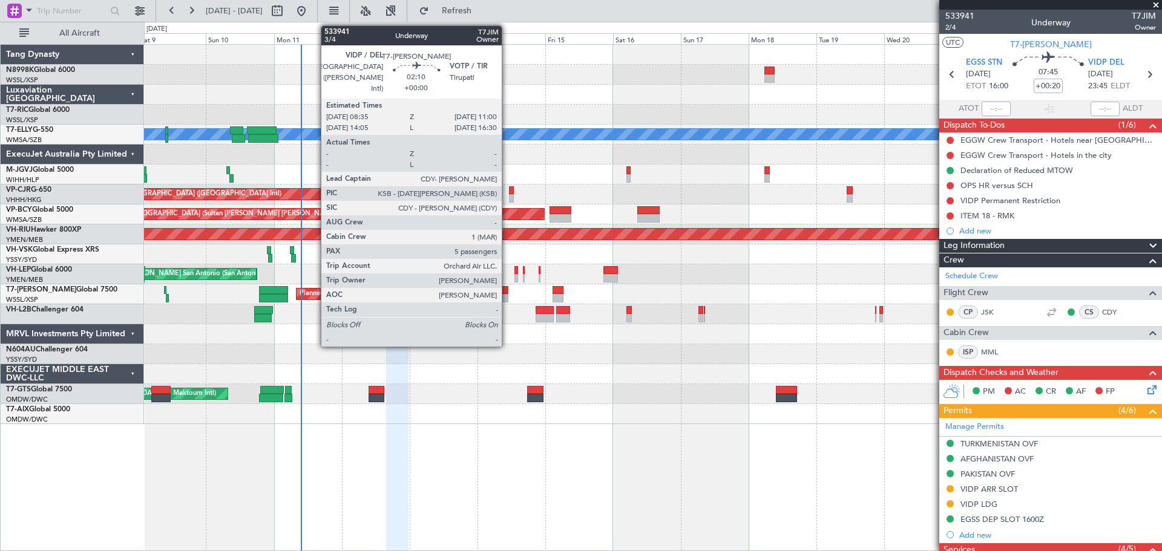
click at [507, 293] on div at bounding box center [504, 290] width 7 height 8
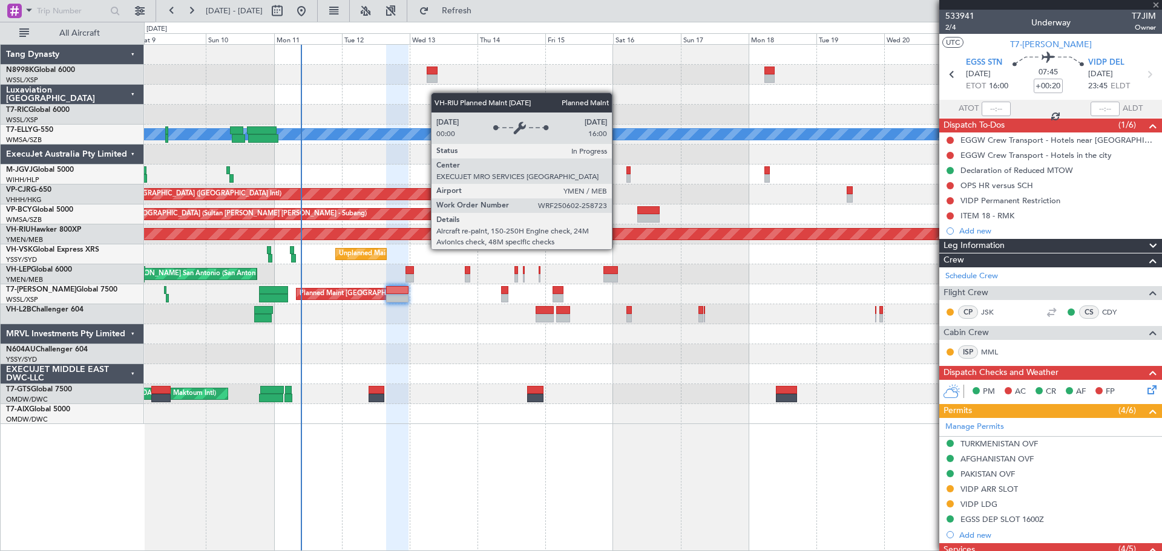
type input "5"
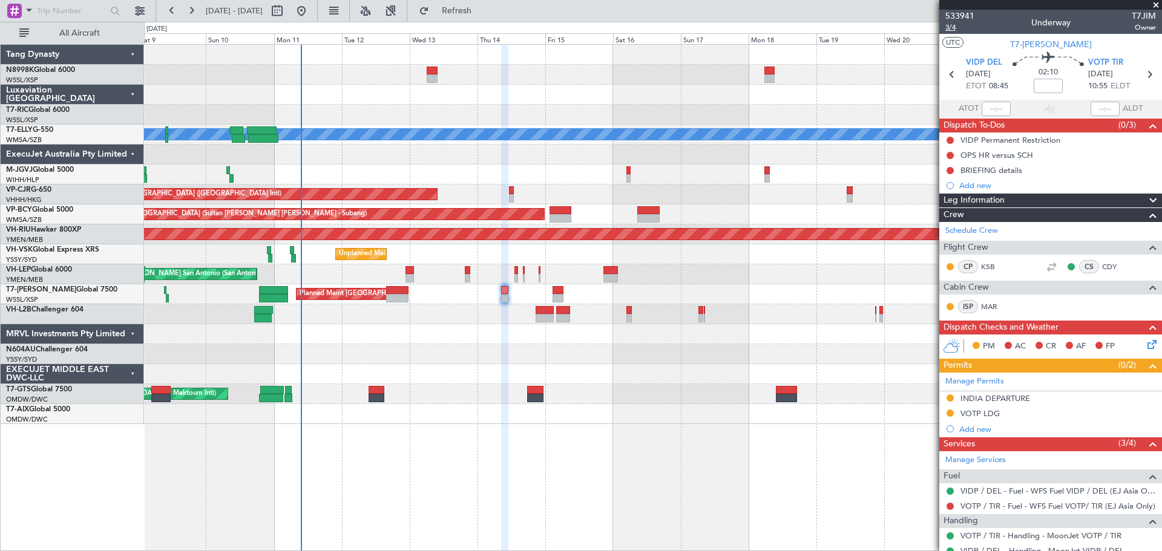
click at [950, 26] on span "3/4" at bounding box center [959, 27] width 29 height 10
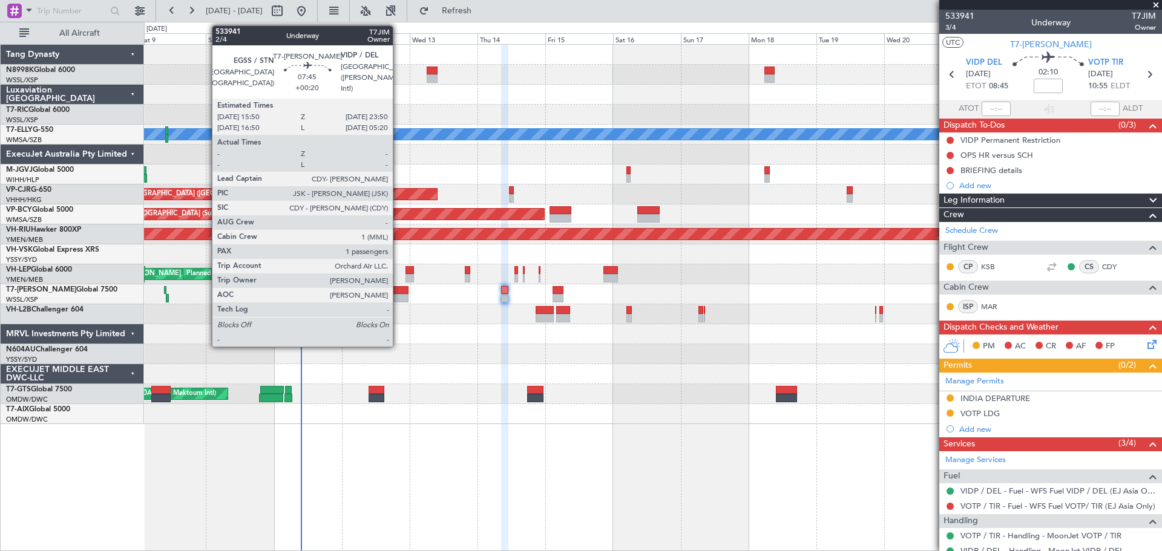
click at [398, 290] on div at bounding box center [397, 290] width 23 height 8
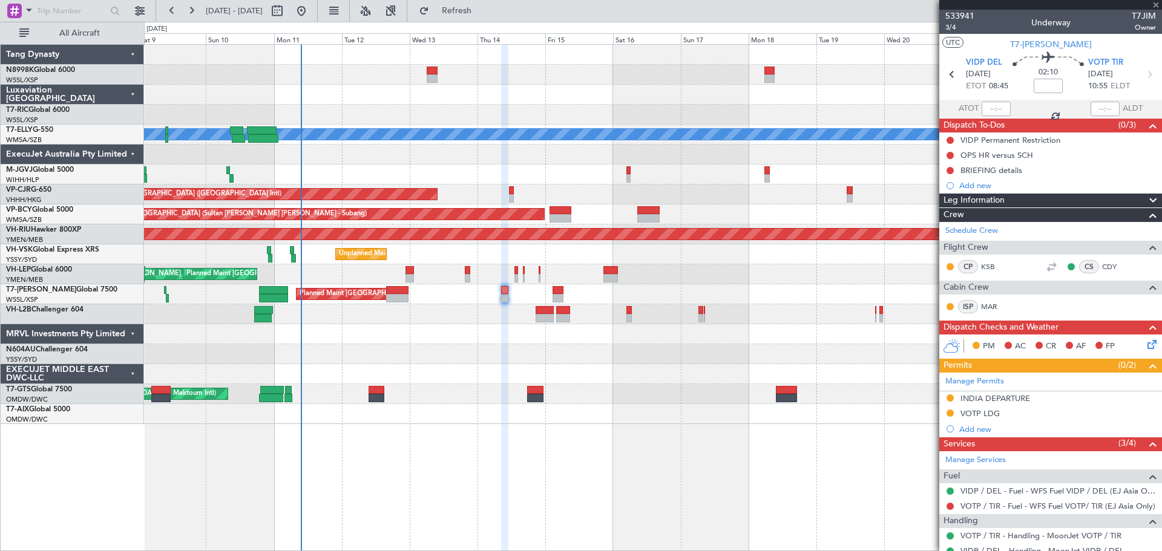
type input "+00:20"
type input "1"
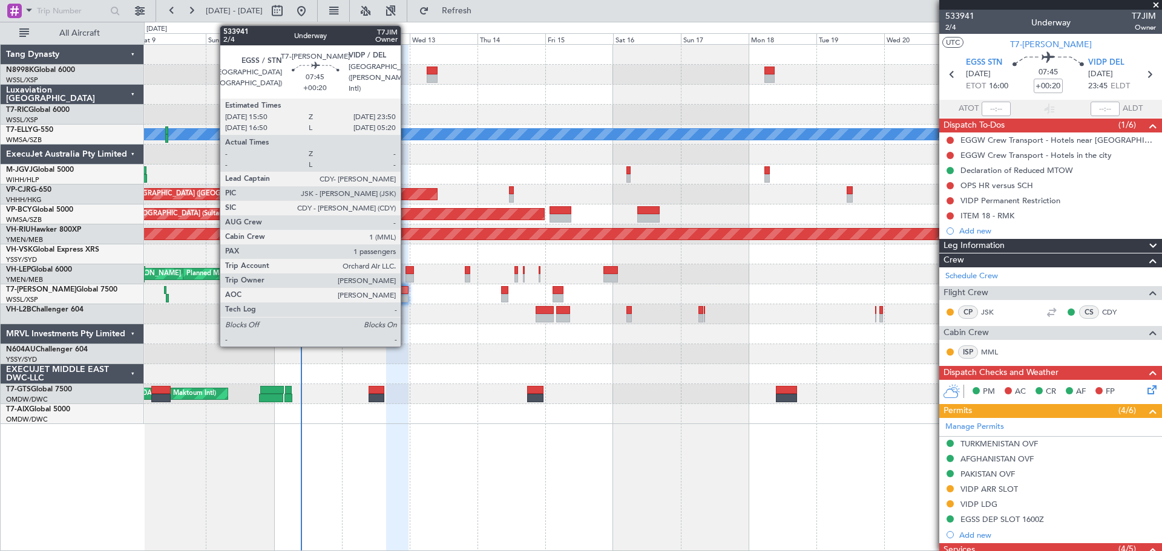
click at [406, 298] on div at bounding box center [397, 298] width 23 height 8
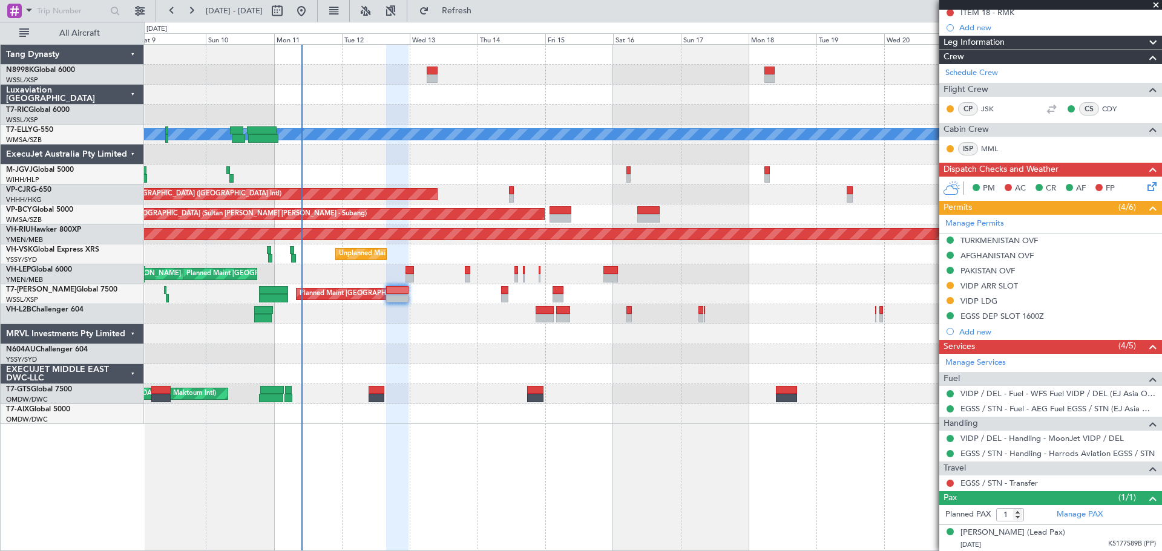
scroll to position [204, 0]
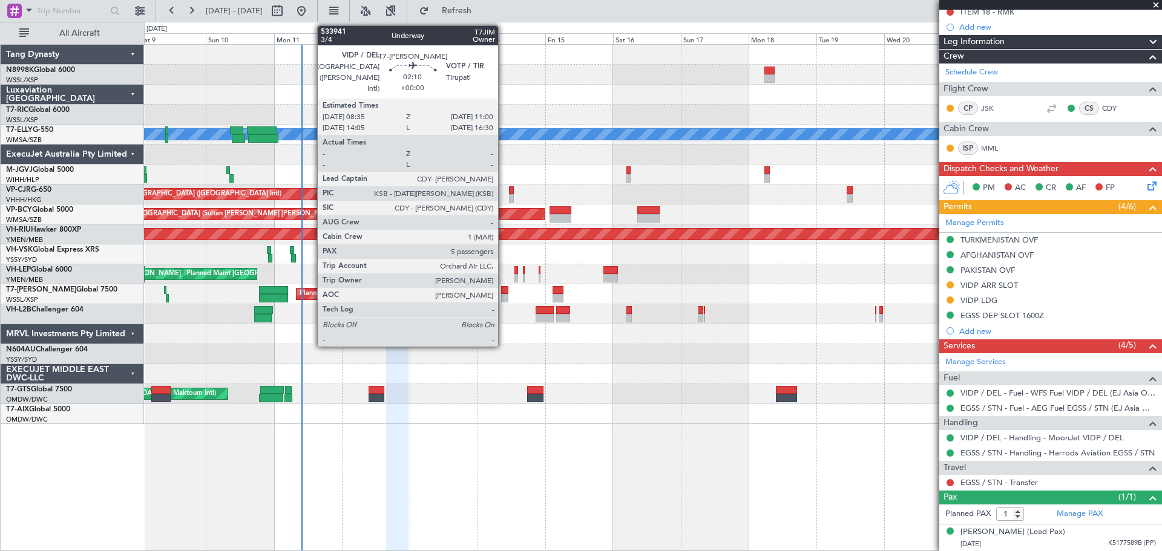
click at [503, 292] on div at bounding box center [504, 290] width 7 height 8
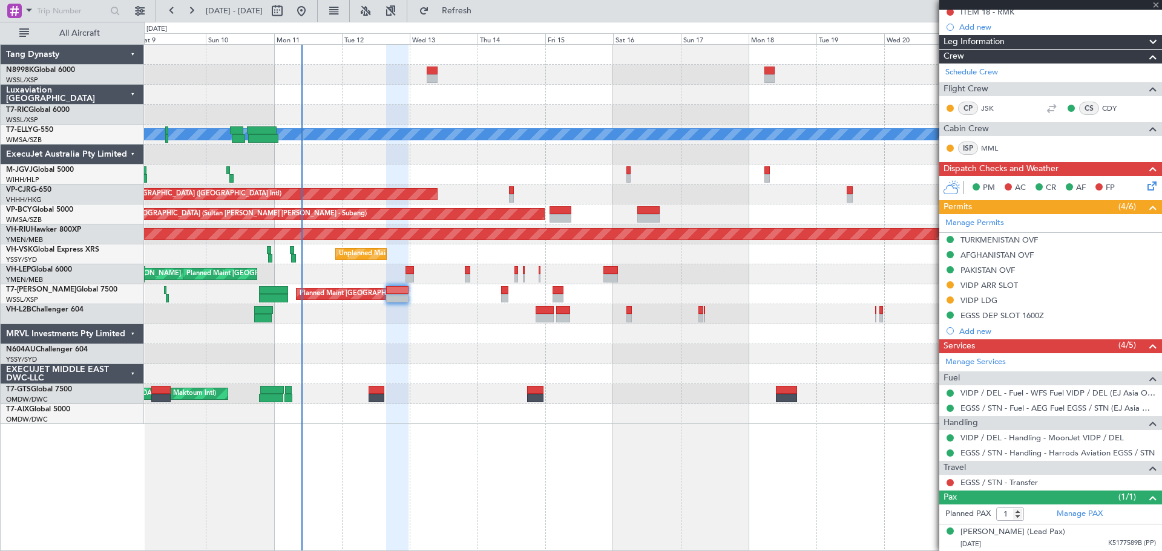
type input "5"
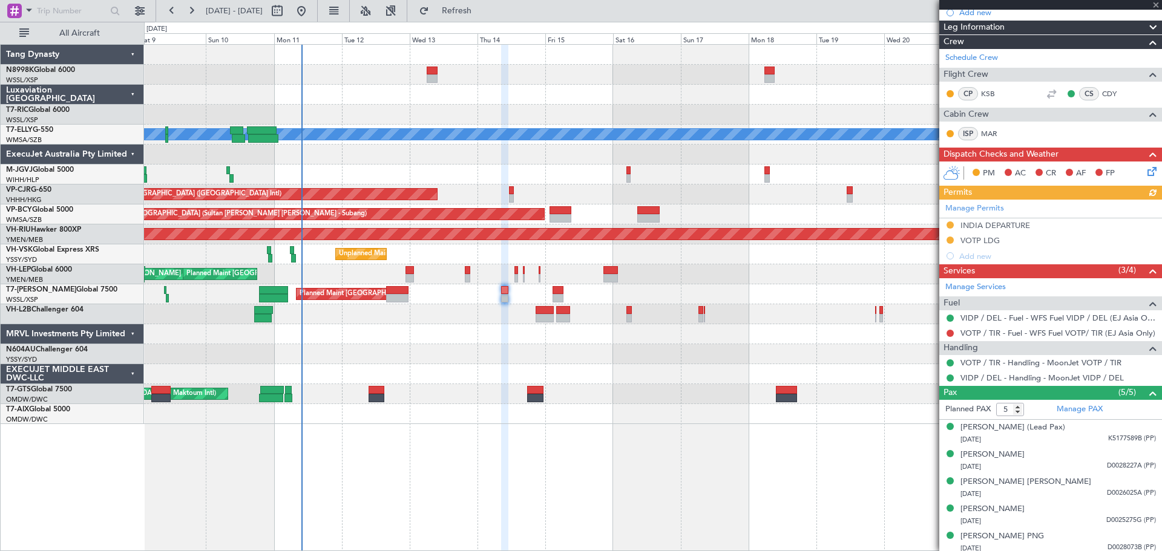
scroll to position [177, 0]
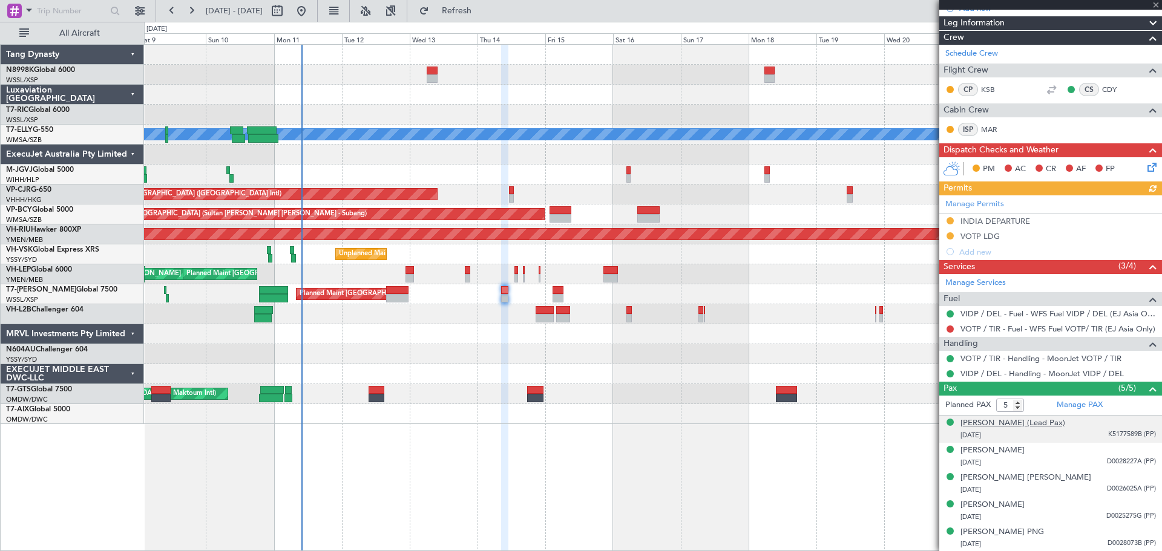
click at [987, 422] on div "[PERSON_NAME] (Lead Pax)" at bounding box center [1012, 424] width 105 height 12
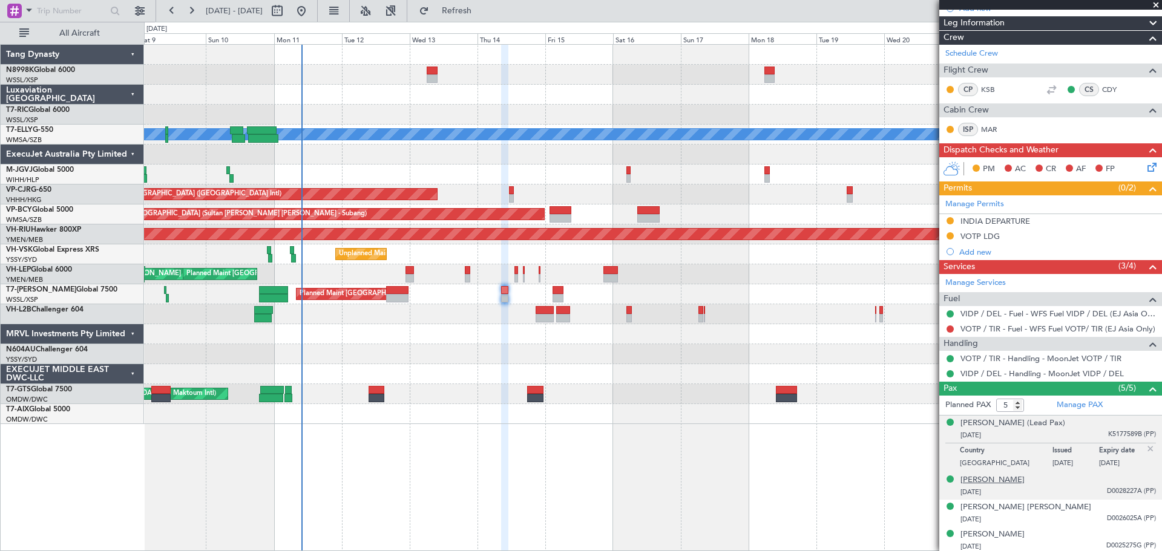
click at [988, 480] on div "[PERSON_NAME]" at bounding box center [992, 480] width 64 height 12
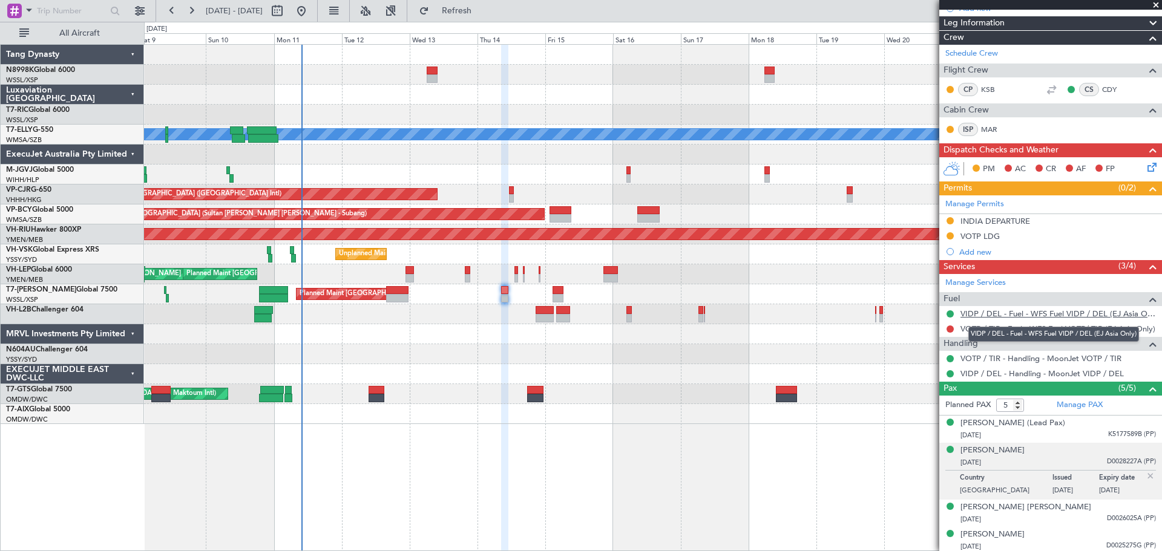
scroll to position [207, 0]
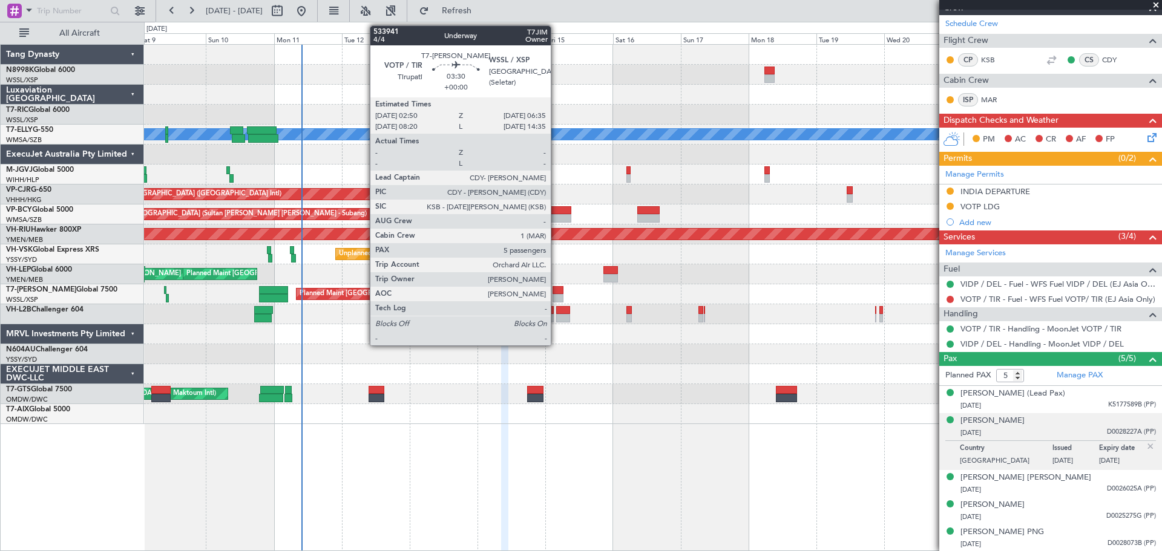
click at [556, 292] on div at bounding box center [557, 290] width 11 height 8
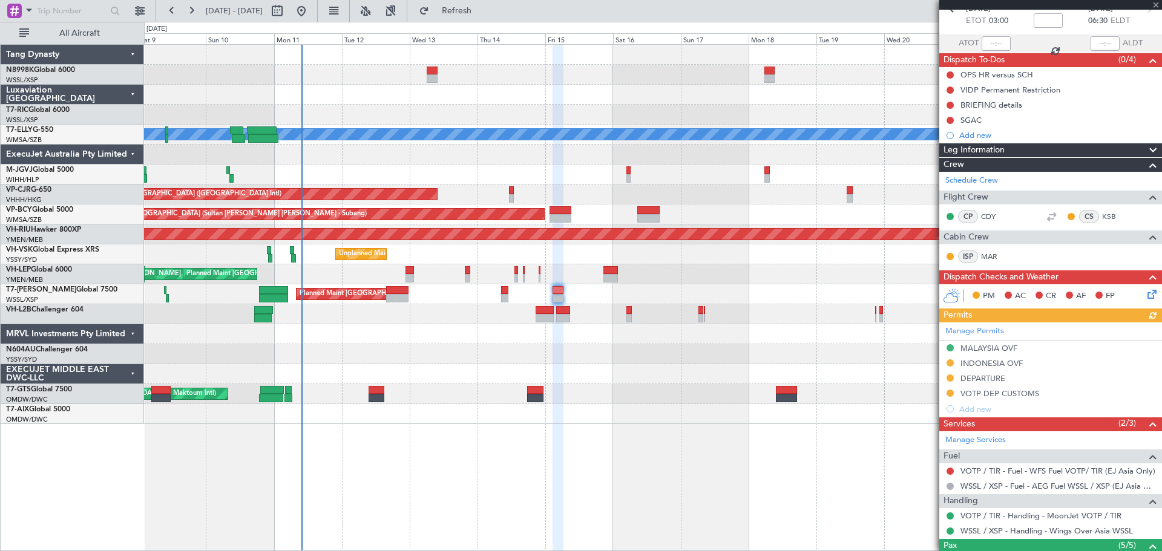
scroll to position [182, 0]
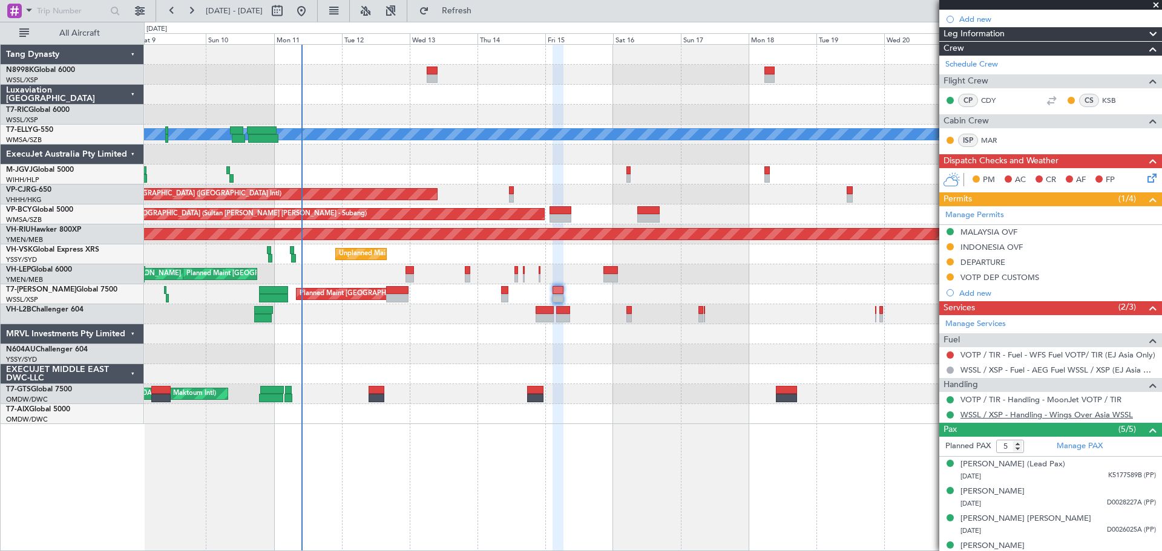
click at [1016, 418] on link "WSSL / XSP - Handling - Wings Over Asia WSSL" at bounding box center [1046, 415] width 172 height 10
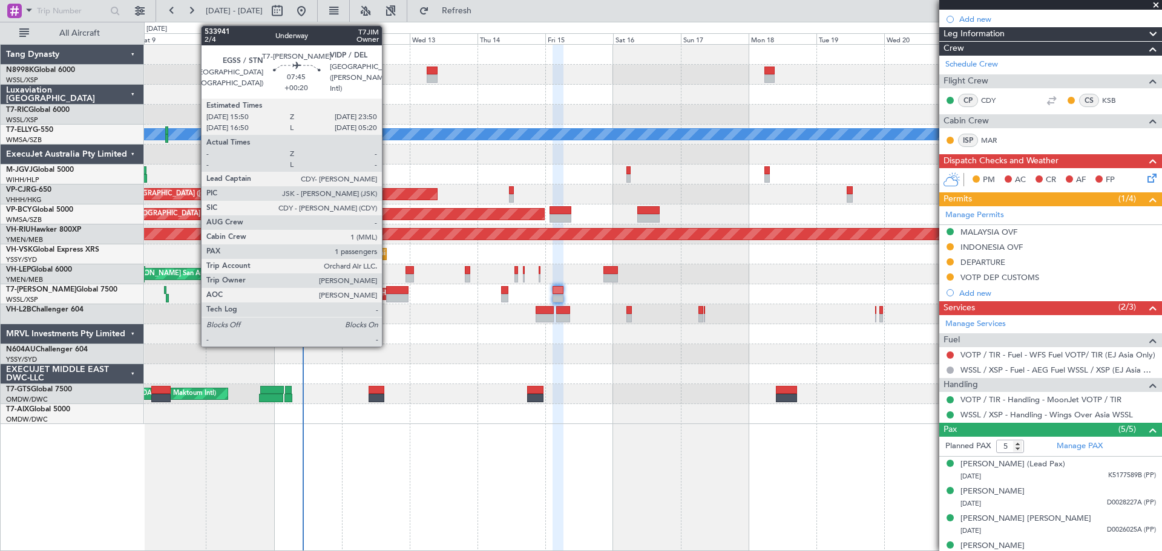
click at [387, 288] on div at bounding box center [397, 290] width 23 height 8
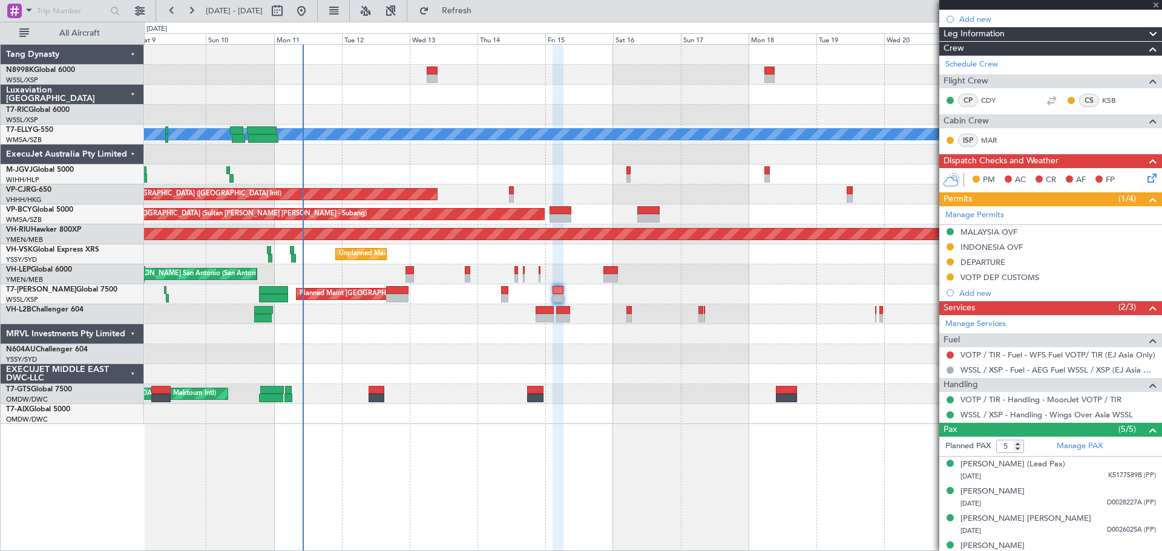
type input "+00:20"
type input "1"
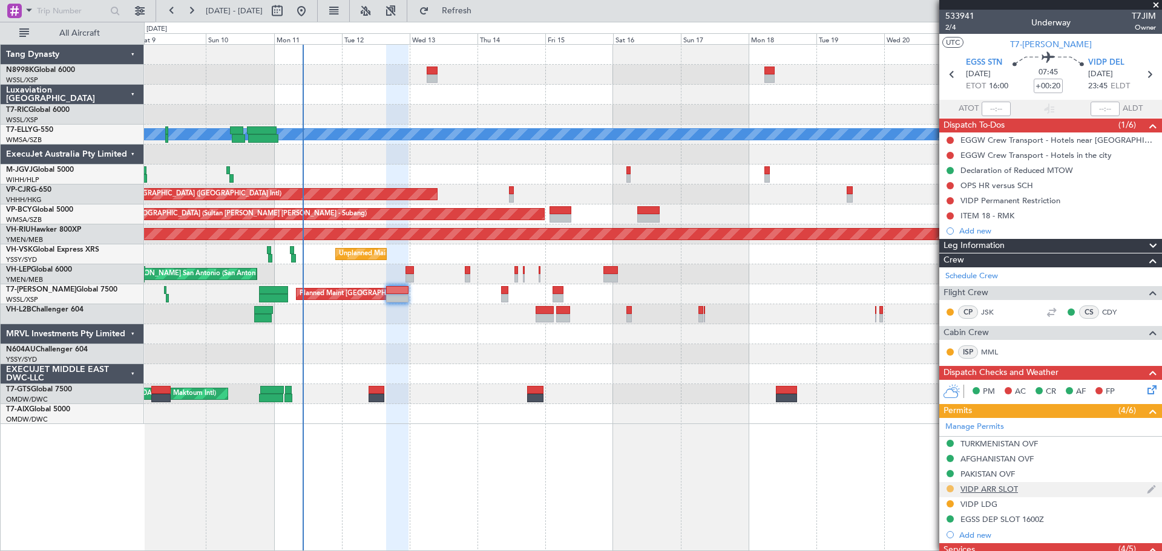
click at [949, 486] on button at bounding box center [949, 488] width 7 height 7
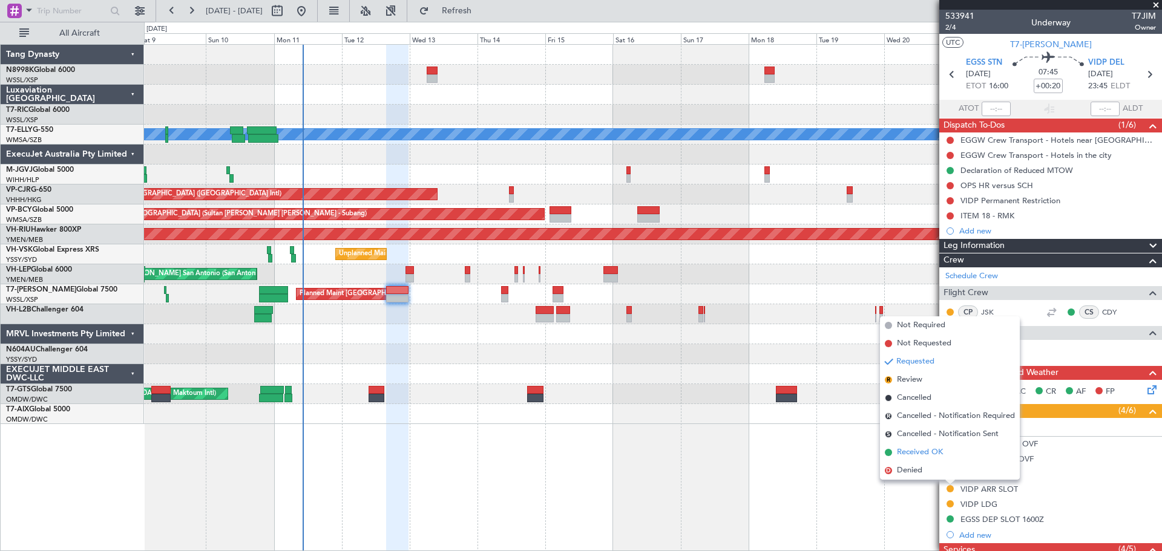
click at [930, 453] on span "Received OK" at bounding box center [920, 453] width 46 height 12
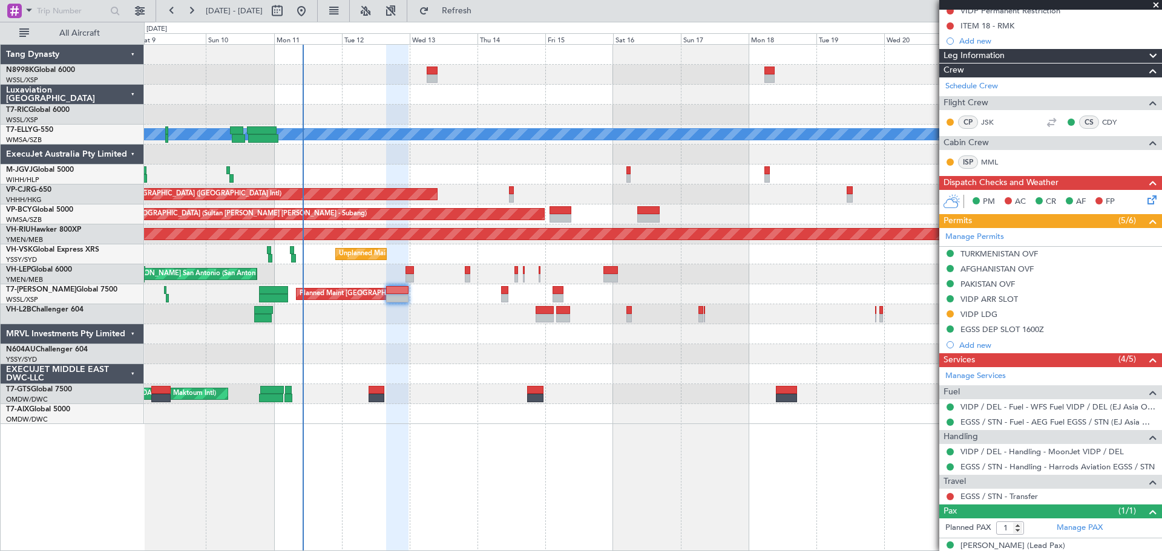
scroll to position [204, 0]
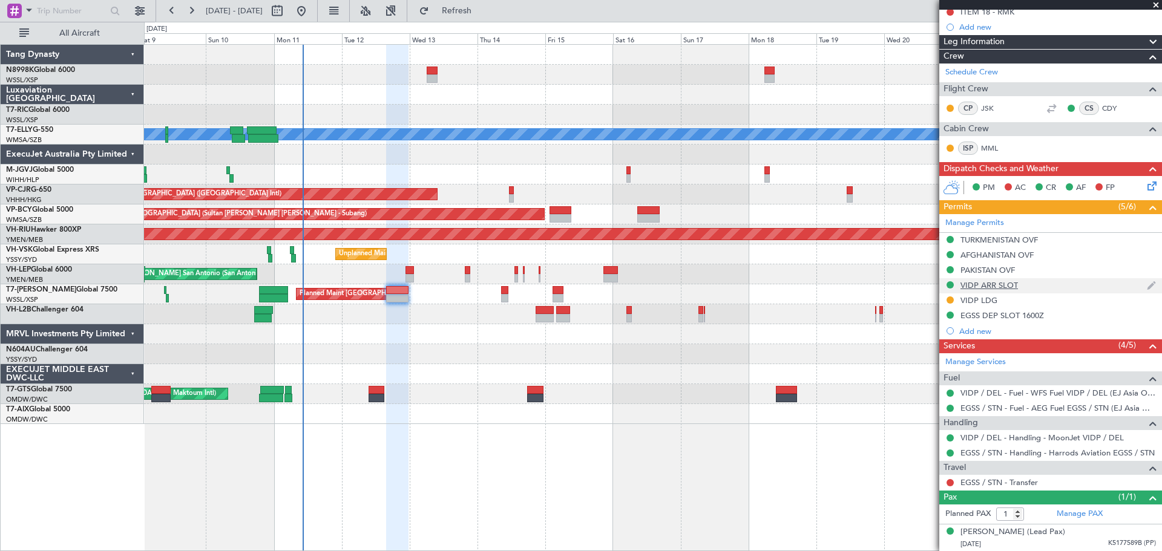
click at [997, 287] on div "VIDP ARR SLOT" at bounding box center [988, 285] width 57 height 10
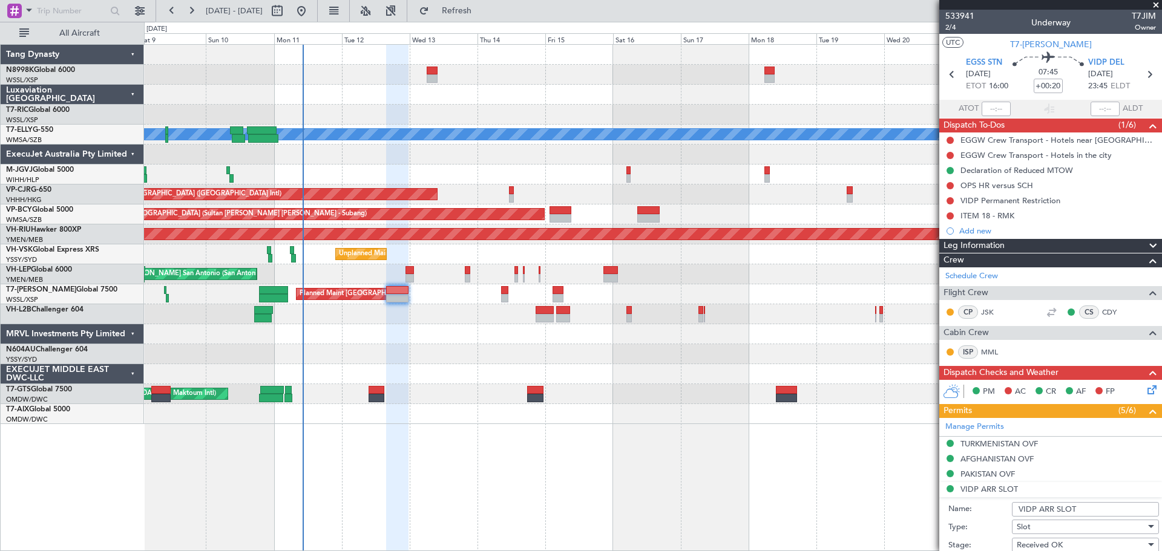
scroll to position [242, 0]
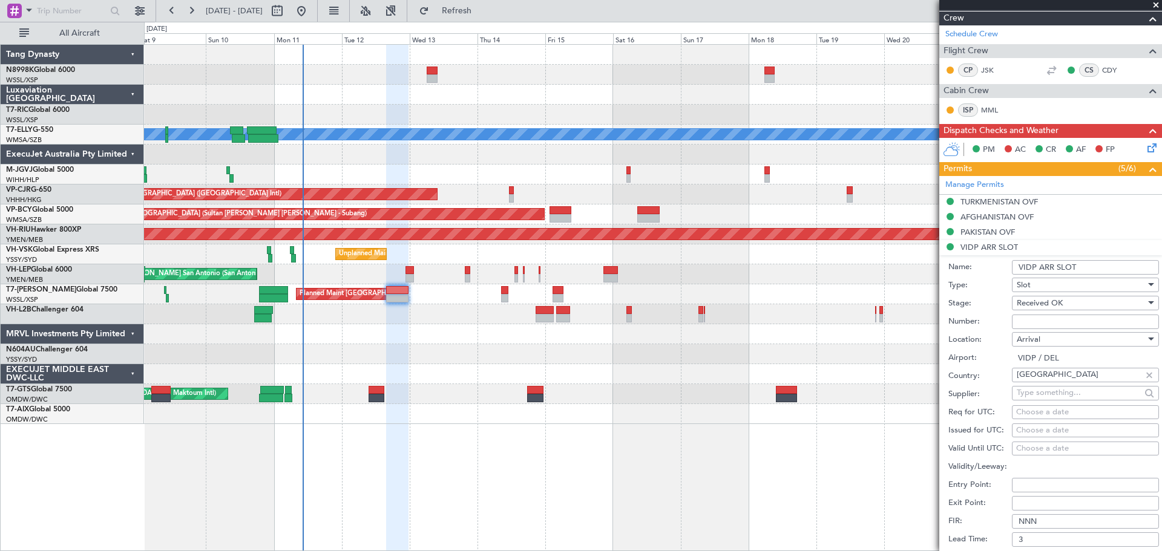
click at [1031, 431] on div "Choose a date" at bounding box center [1085, 431] width 139 height 12
select select "8"
select select "2025"
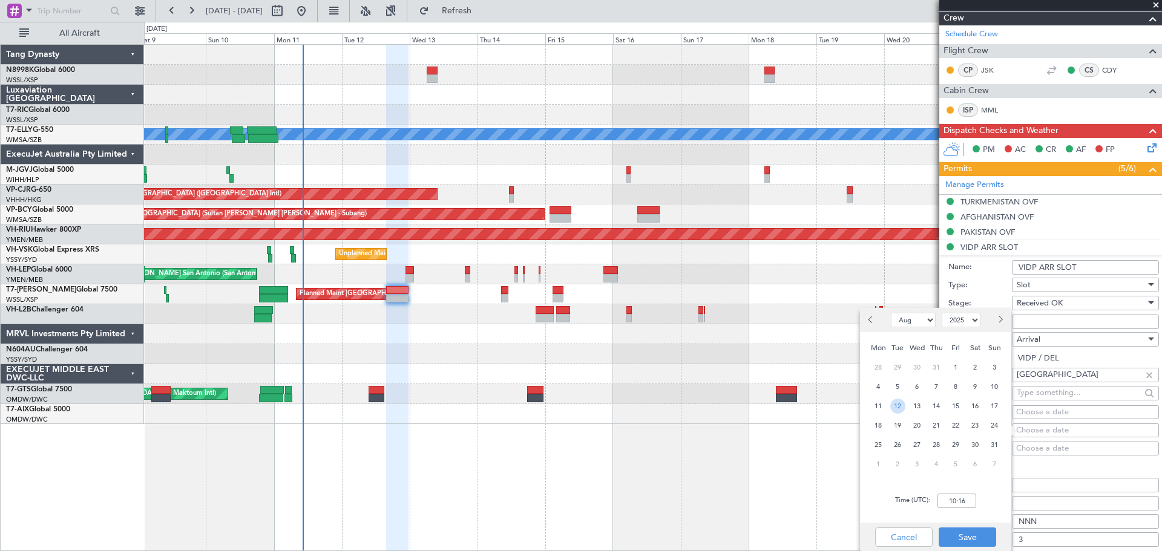
click at [897, 403] on span "12" at bounding box center [897, 406] width 15 height 15
click at [963, 494] on input "00:00" at bounding box center [956, 501] width 39 height 15
type input "23:45"
click at [960, 537] on button "Save" at bounding box center [967, 537] width 57 height 19
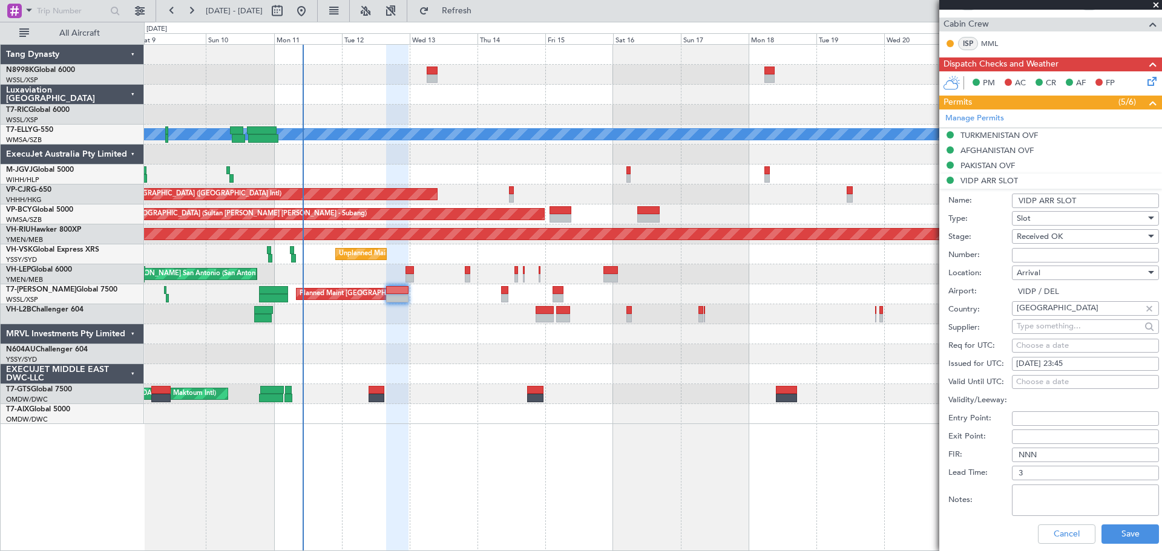
scroll to position [363, 0]
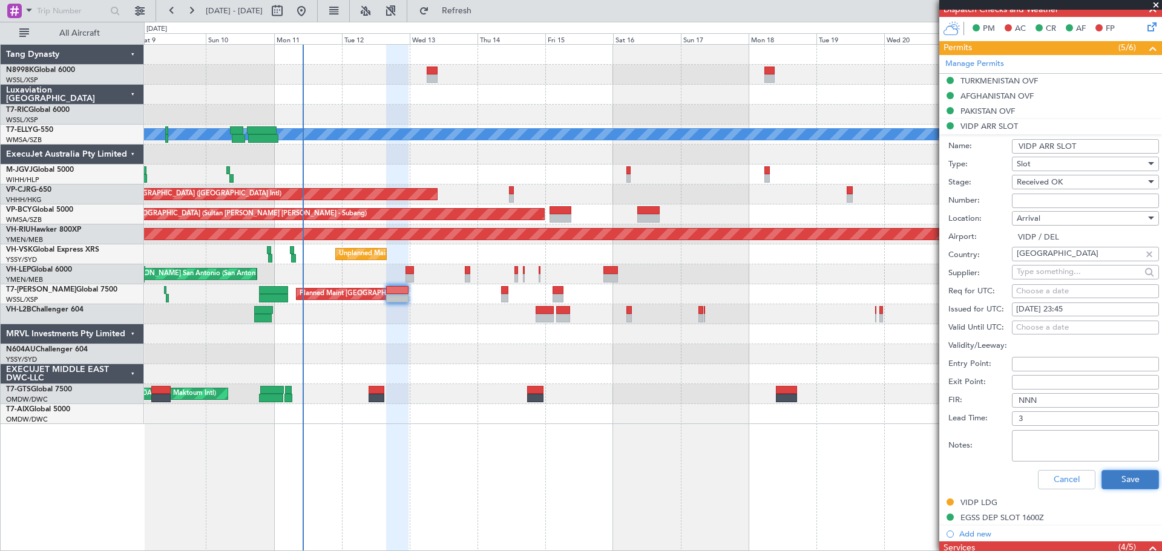
click at [1105, 477] on button "Save" at bounding box center [1129, 479] width 57 height 19
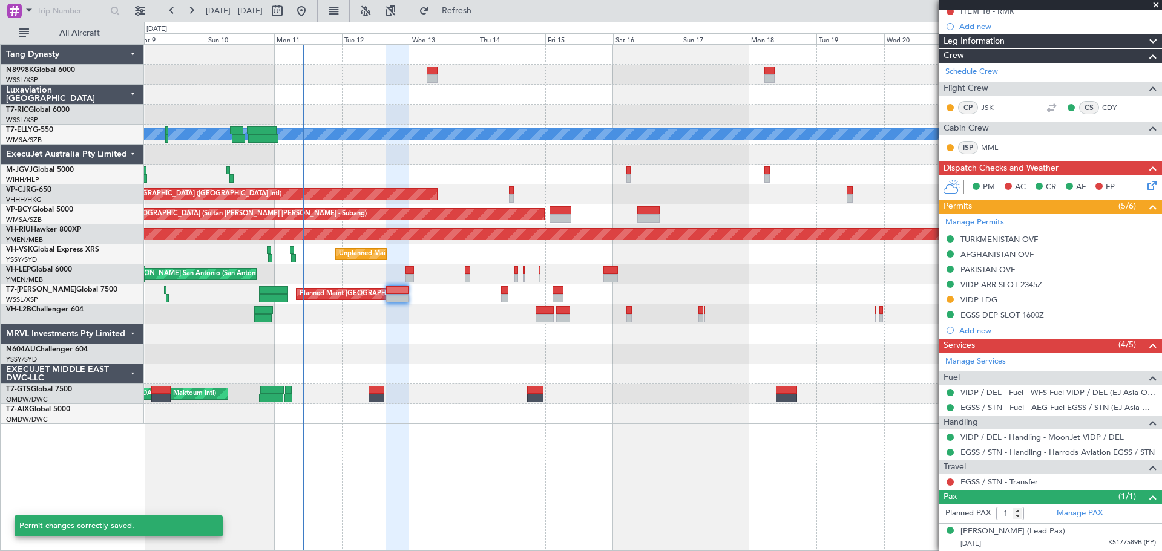
scroll to position [204, 0]
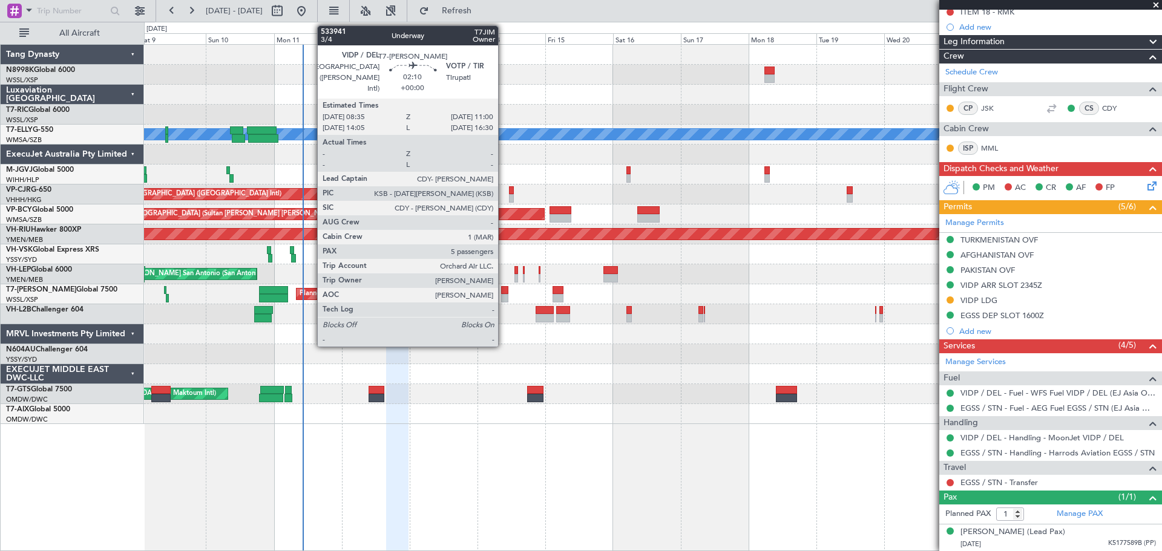
click at [502, 295] on div at bounding box center [504, 298] width 7 height 8
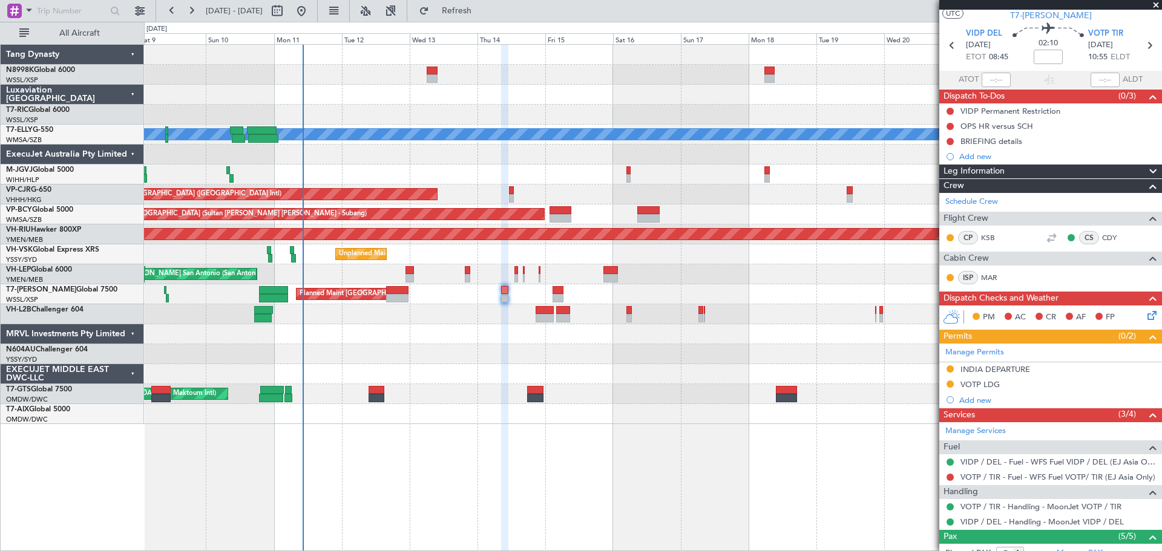
scroll to position [25, 0]
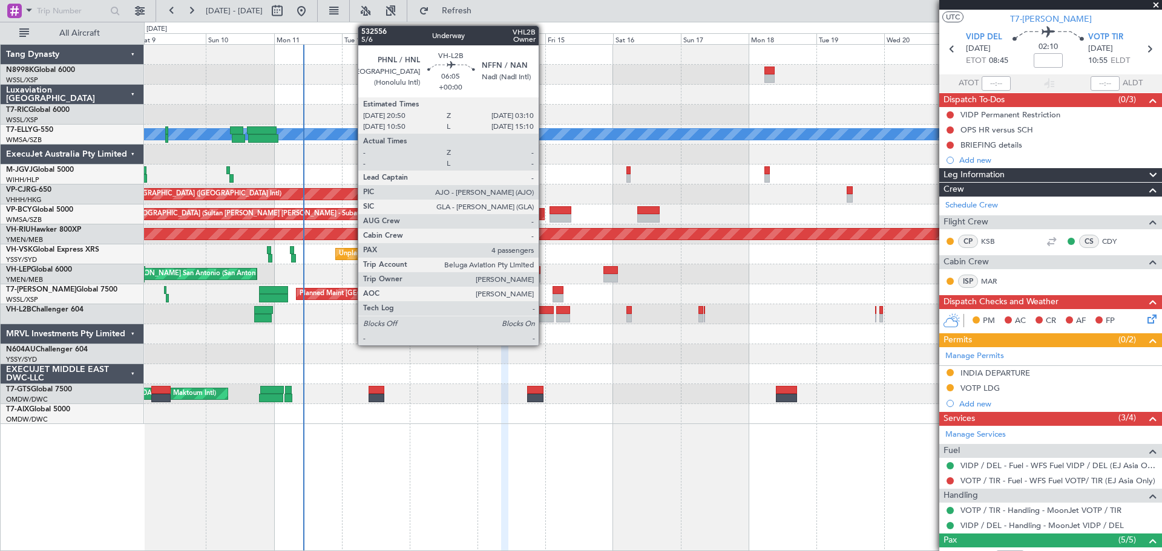
click at [544, 313] on div at bounding box center [545, 310] width 18 height 8
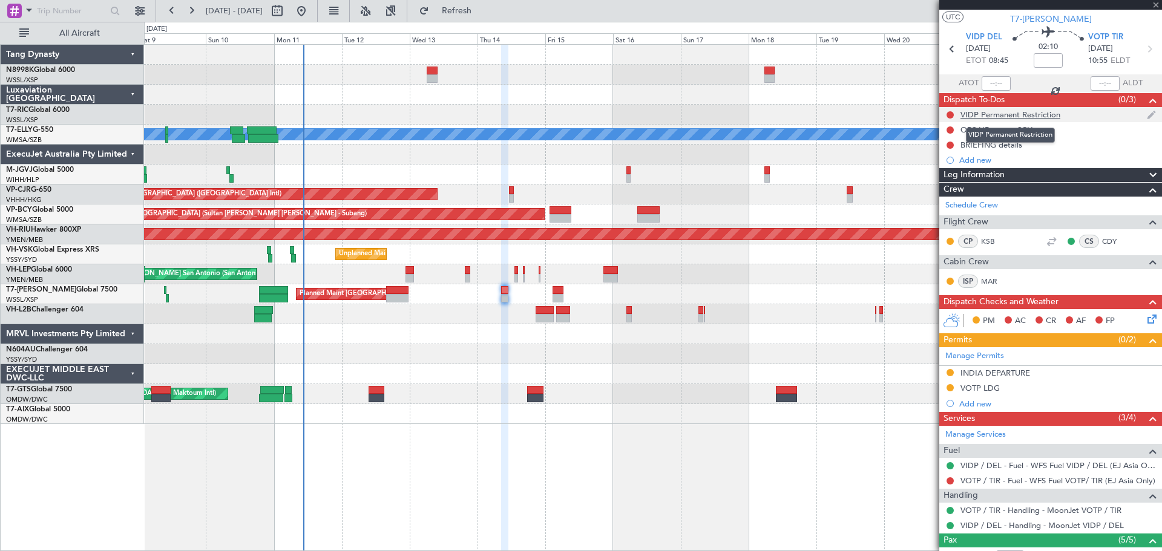
scroll to position [0, 0]
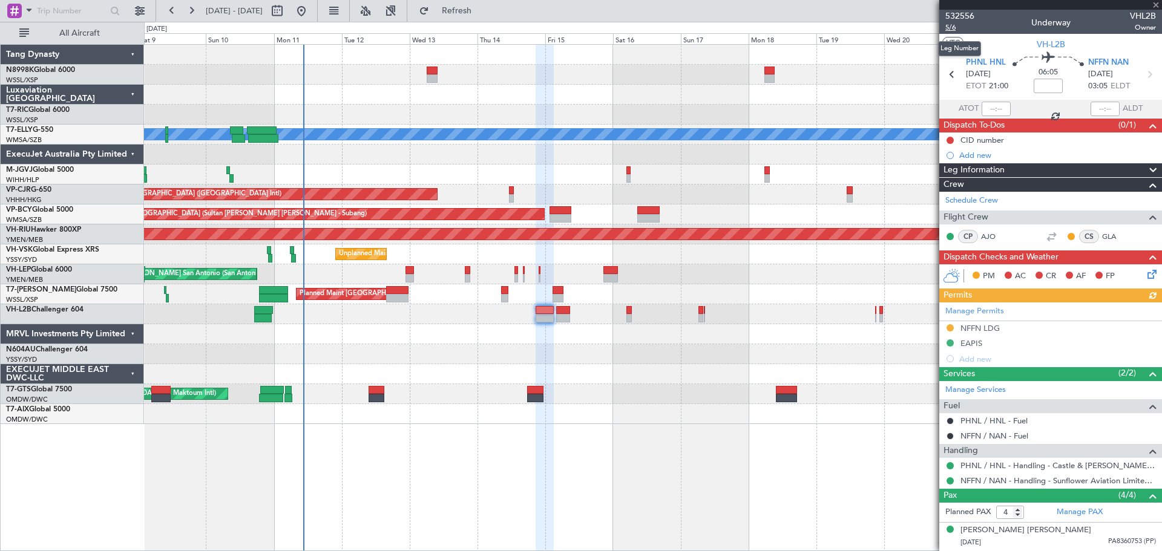
click at [952, 25] on span "5/6" at bounding box center [959, 27] width 29 height 10
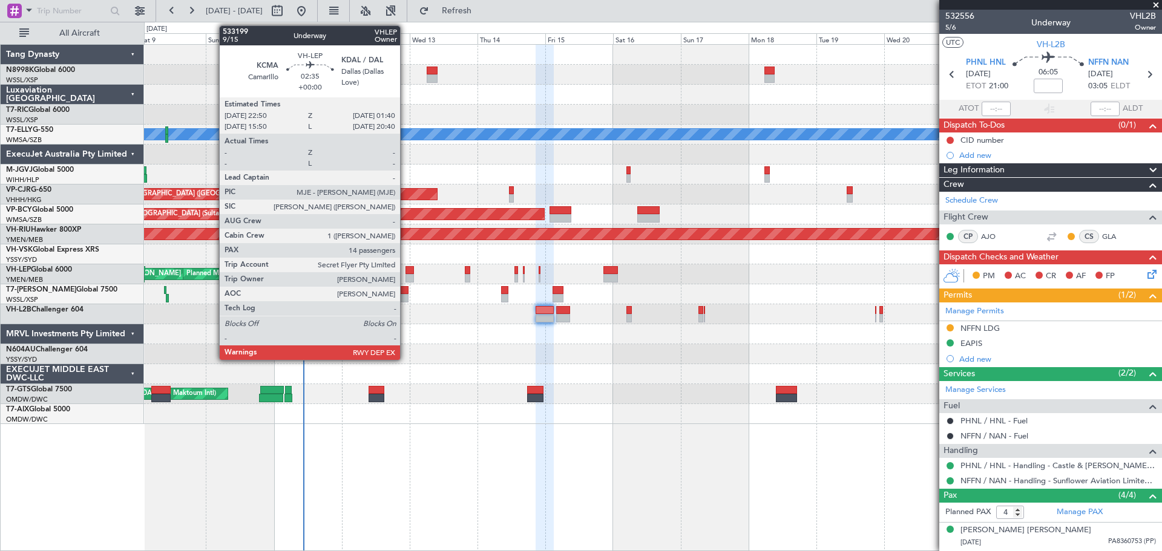
click at [405, 270] on div at bounding box center [409, 270] width 8 height 8
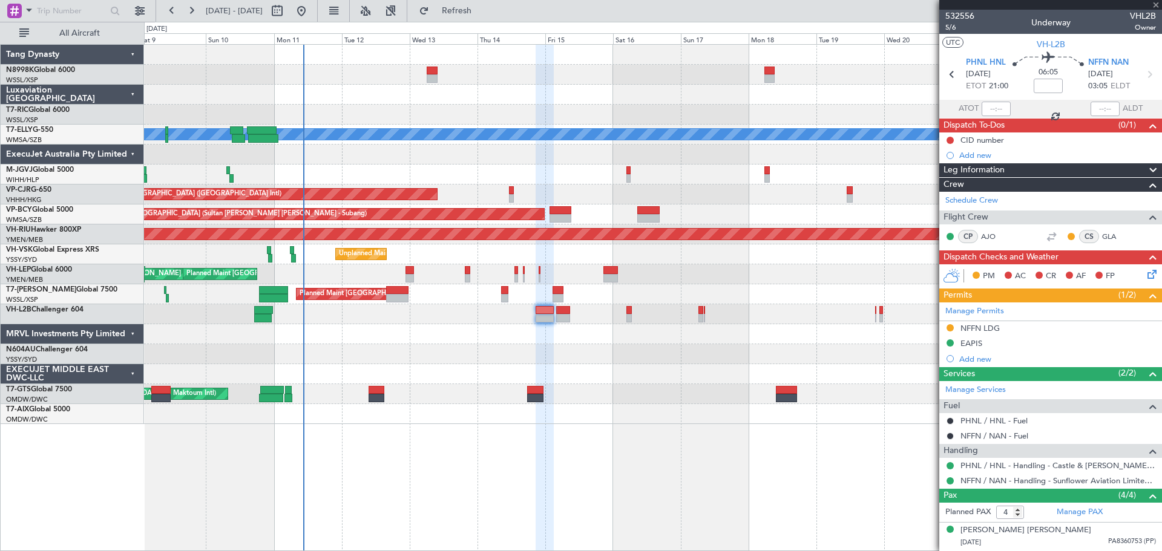
type input "14"
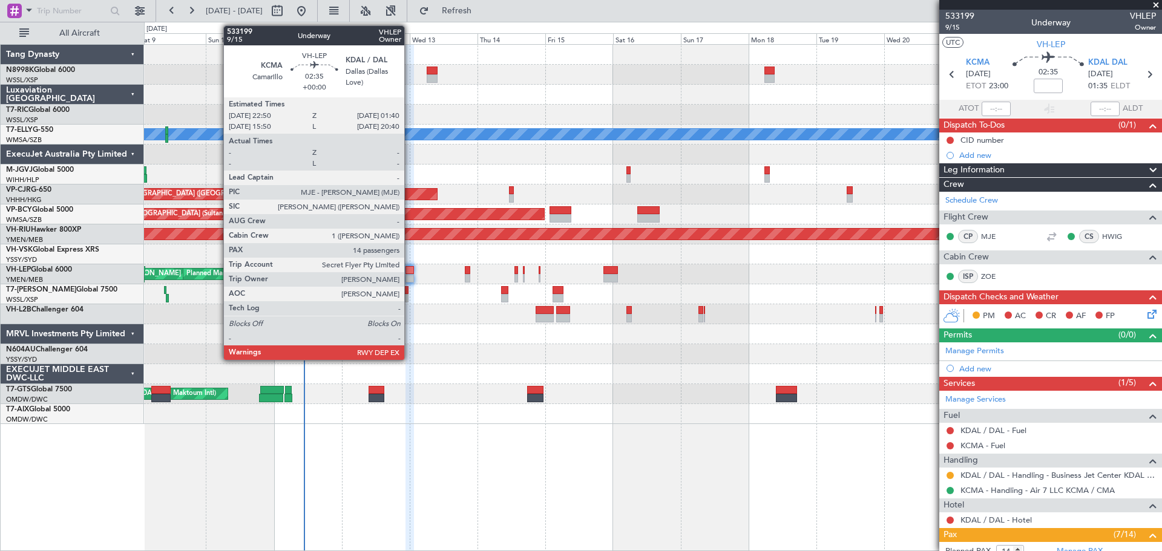
click at [410, 270] on div at bounding box center [409, 270] width 8 height 8
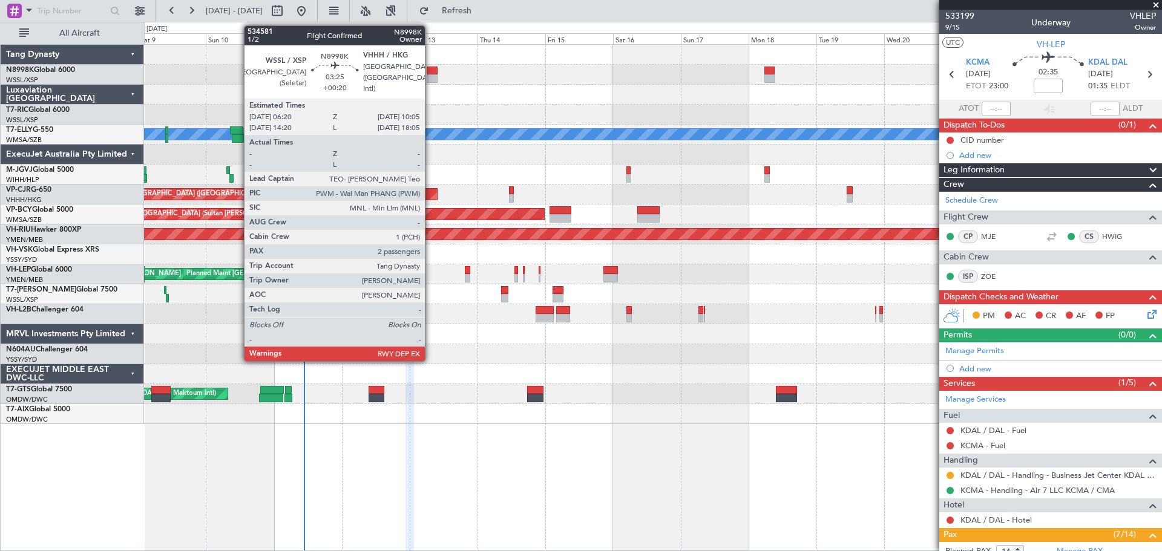
click at [430, 74] on div at bounding box center [652, 75] width 1017 height 20
click at [430, 74] on div at bounding box center [432, 71] width 11 height 8
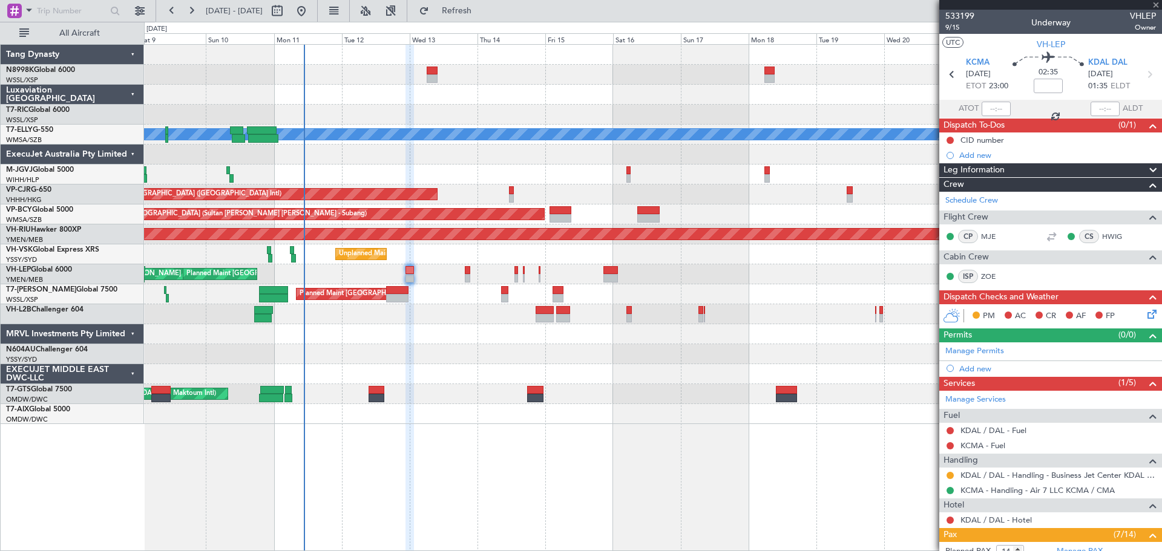
type input "+00:20"
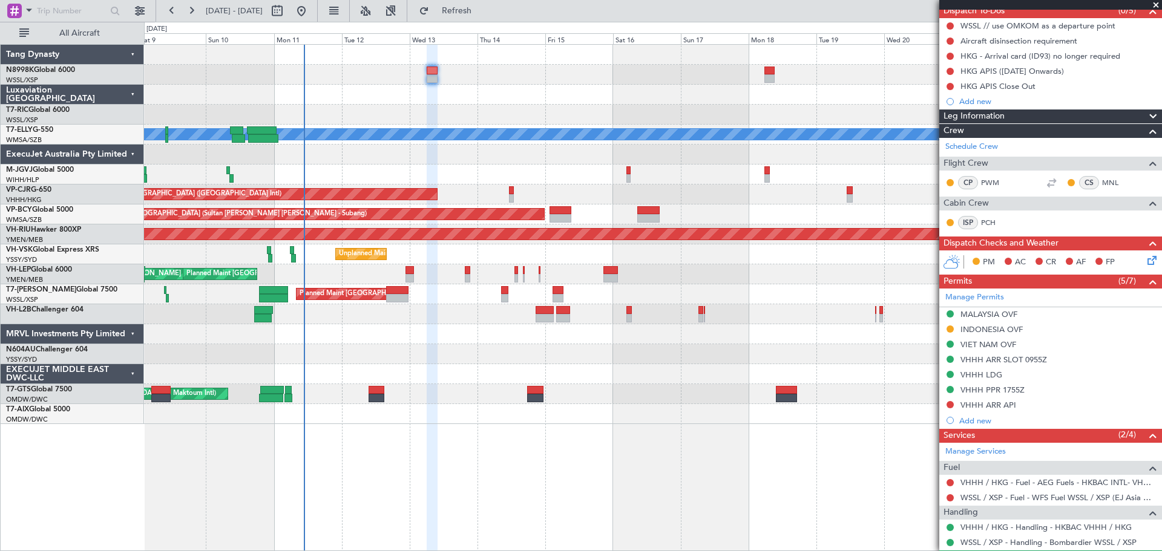
scroll to position [202, 0]
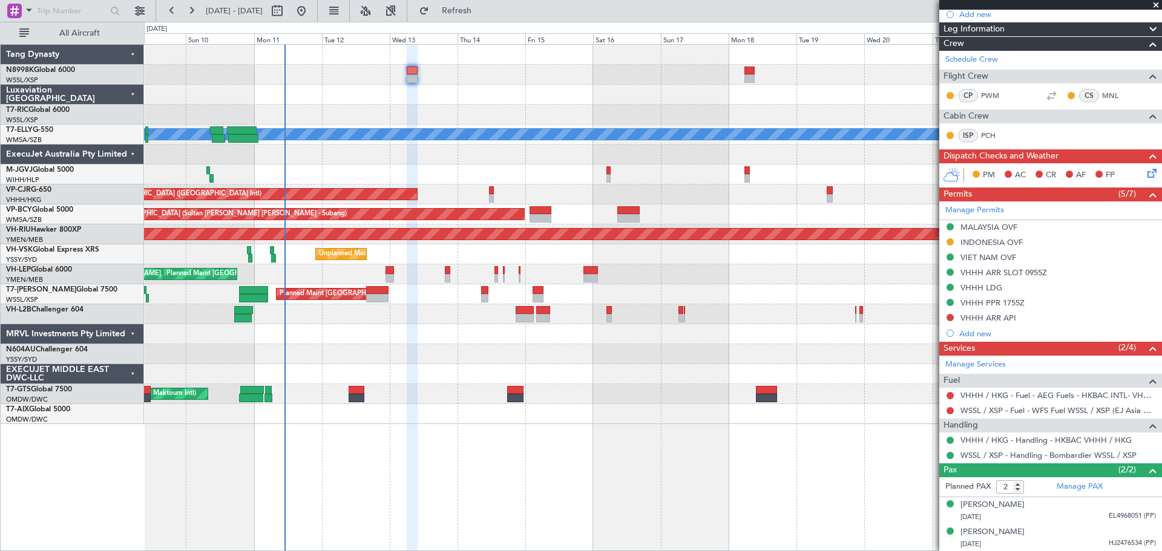
click at [462, 102] on div at bounding box center [652, 95] width 1017 height 20
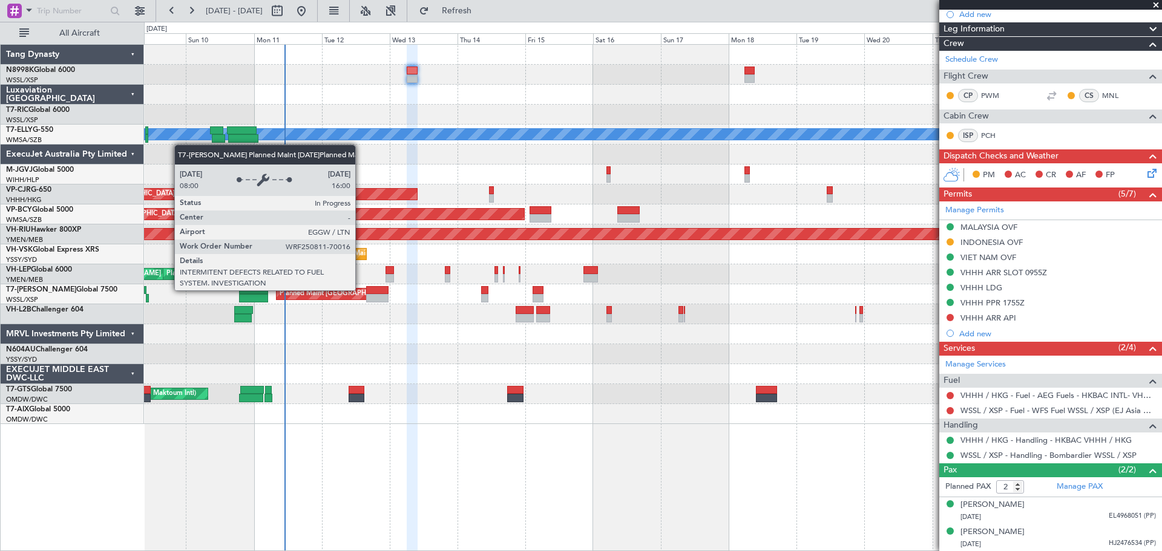
click at [361, 290] on div "Planned Maint [GEOGRAPHIC_DATA] ([GEOGRAPHIC_DATA])" at bounding box center [375, 294] width 191 height 18
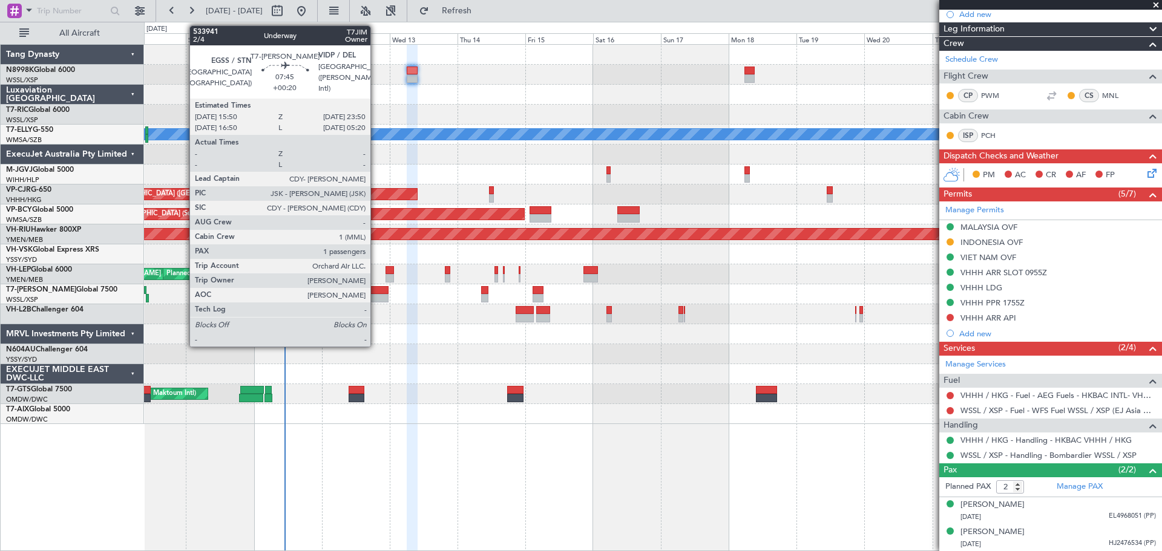
click at [384, 290] on div at bounding box center [377, 290] width 23 height 8
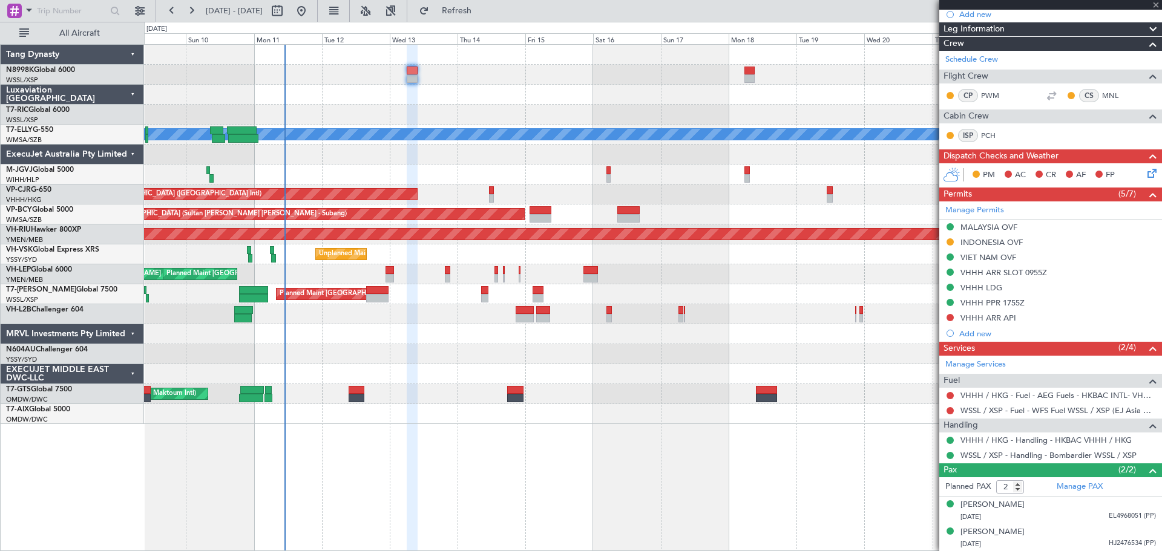
type input "1"
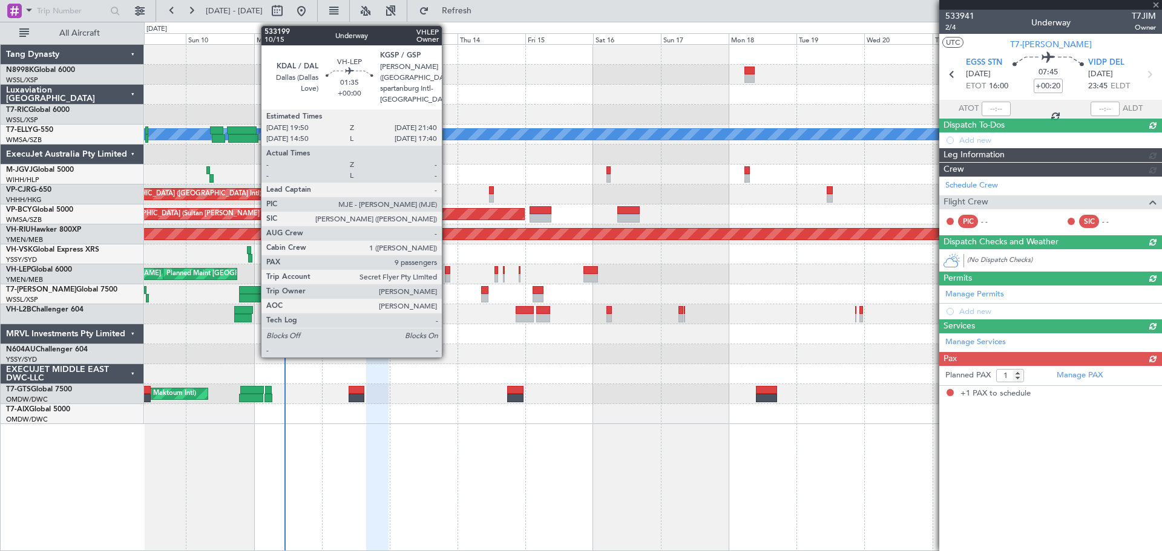
scroll to position [0, 0]
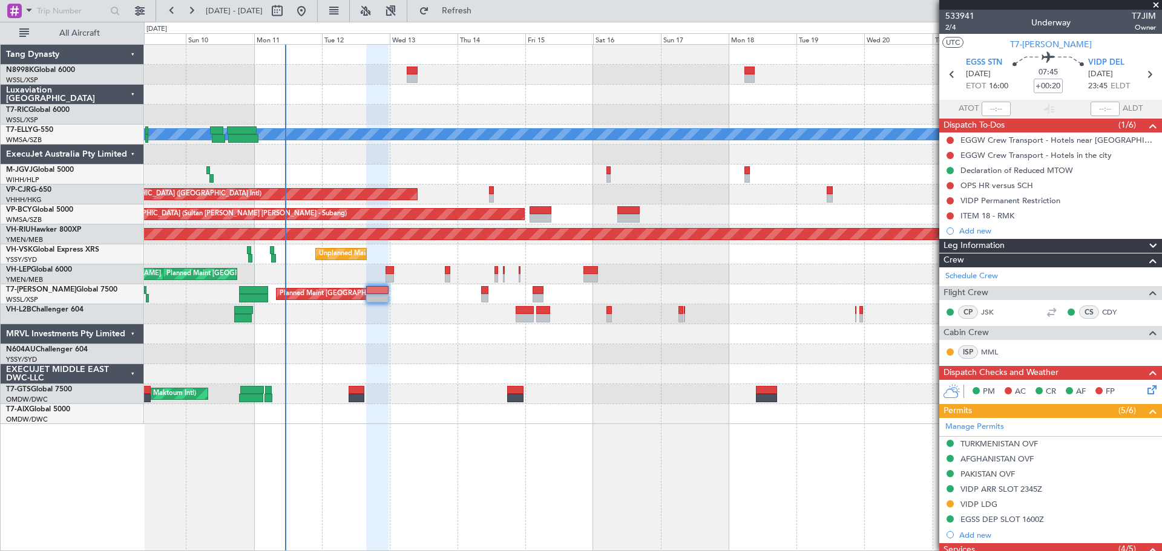
click at [551, 315] on div at bounding box center [652, 314] width 1017 height 20
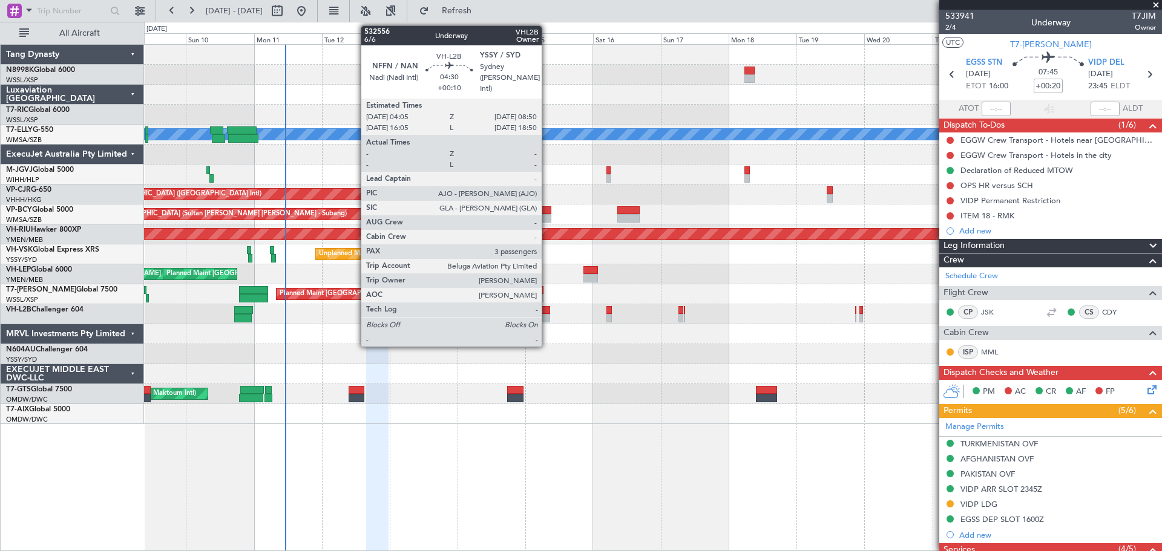
click at [547, 315] on div at bounding box center [543, 318] width 14 height 8
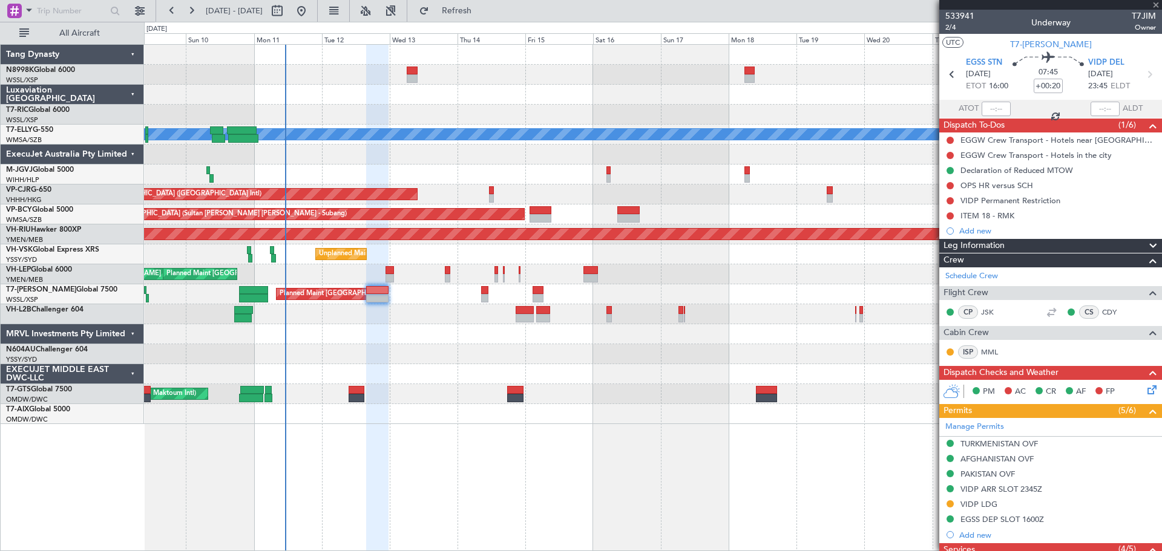
type input "+00:10"
type input "3"
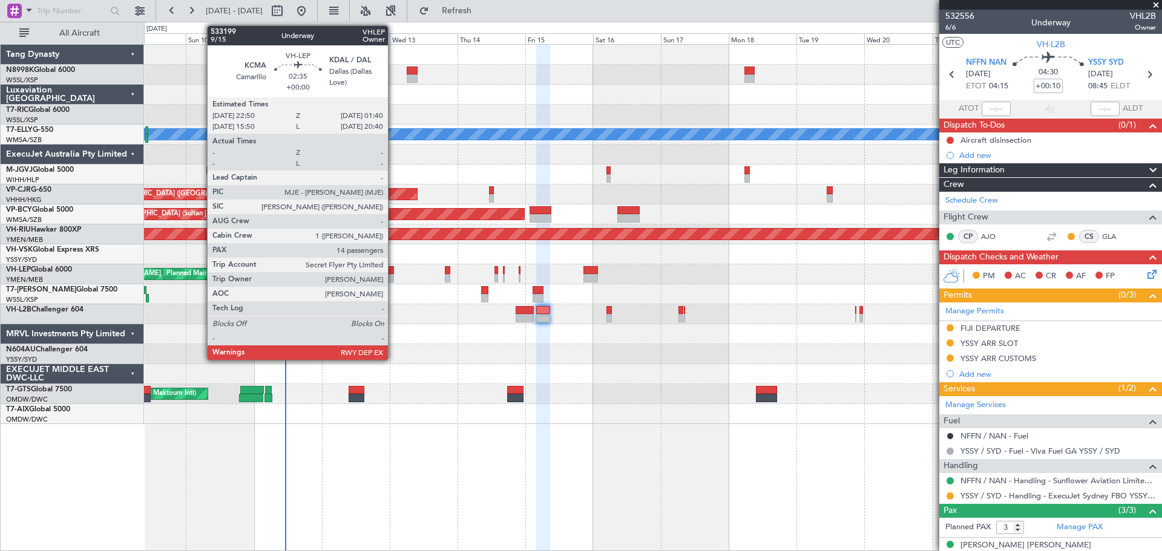
click at [393, 275] on div at bounding box center [389, 278] width 8 height 8
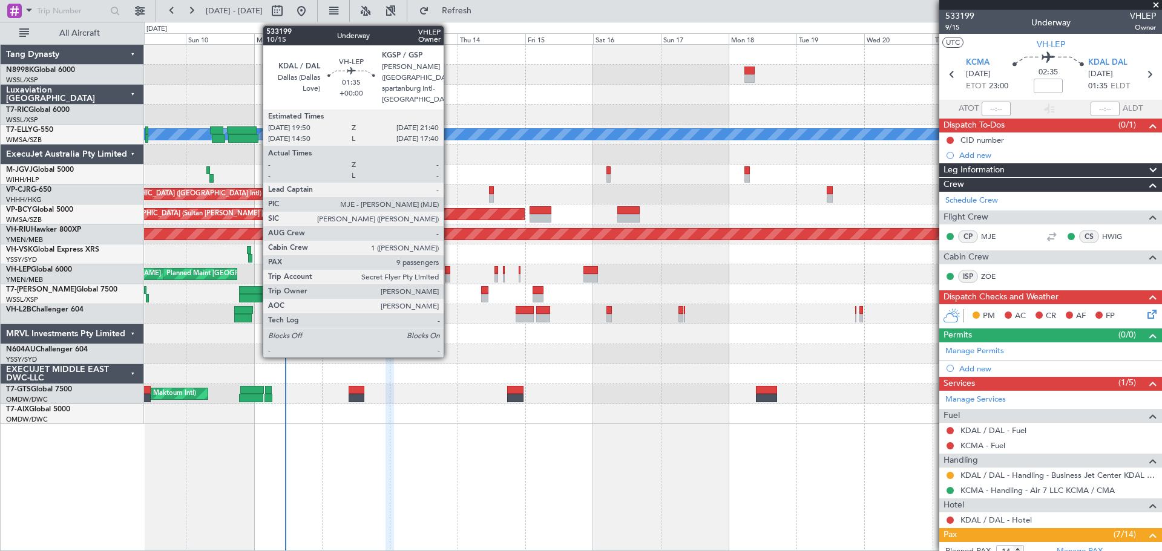
click at [449, 269] on div at bounding box center [447, 270] width 5 height 8
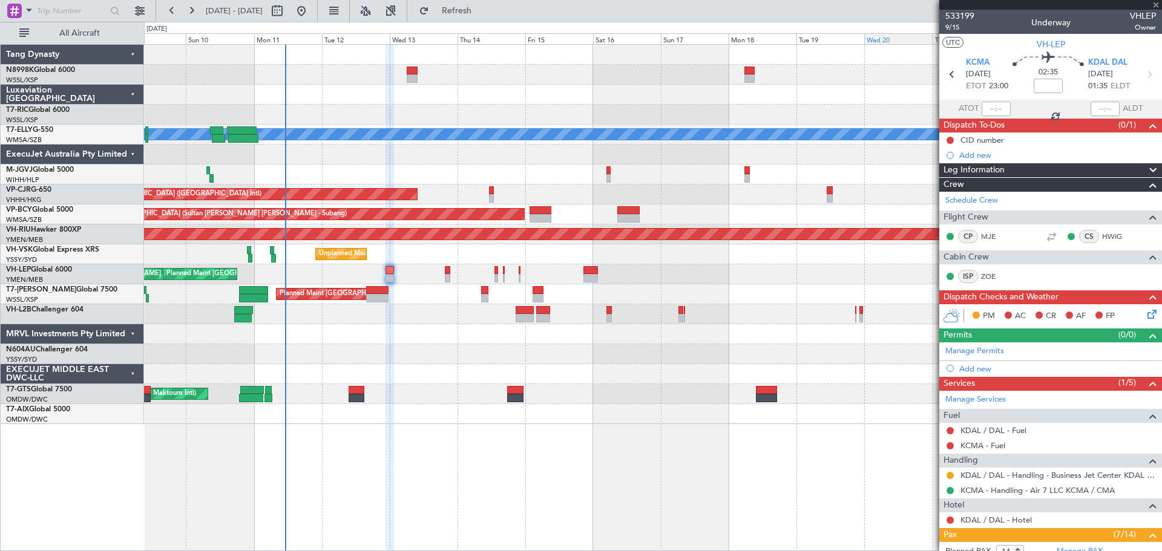
type input "9"
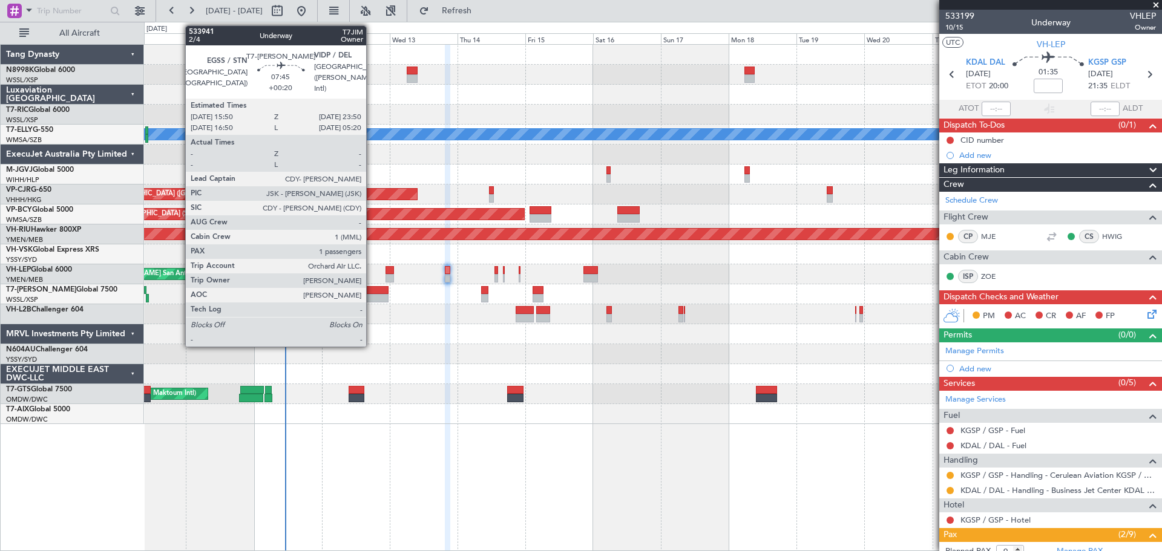
click at [372, 297] on div at bounding box center [377, 298] width 23 height 8
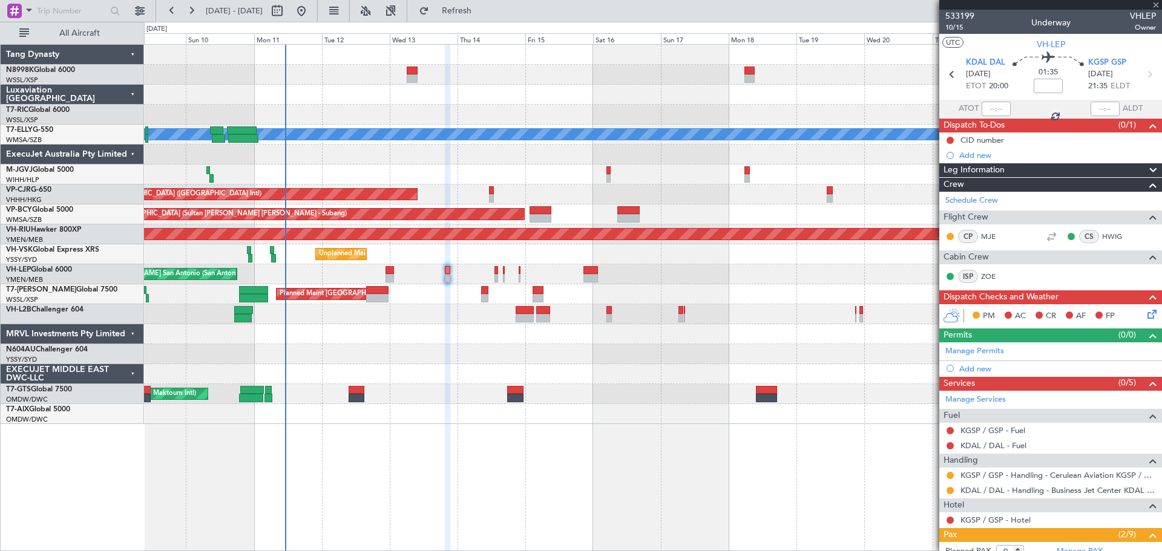
type input "+00:20"
type input "1"
